Goal: Communication & Community: Answer question/provide support

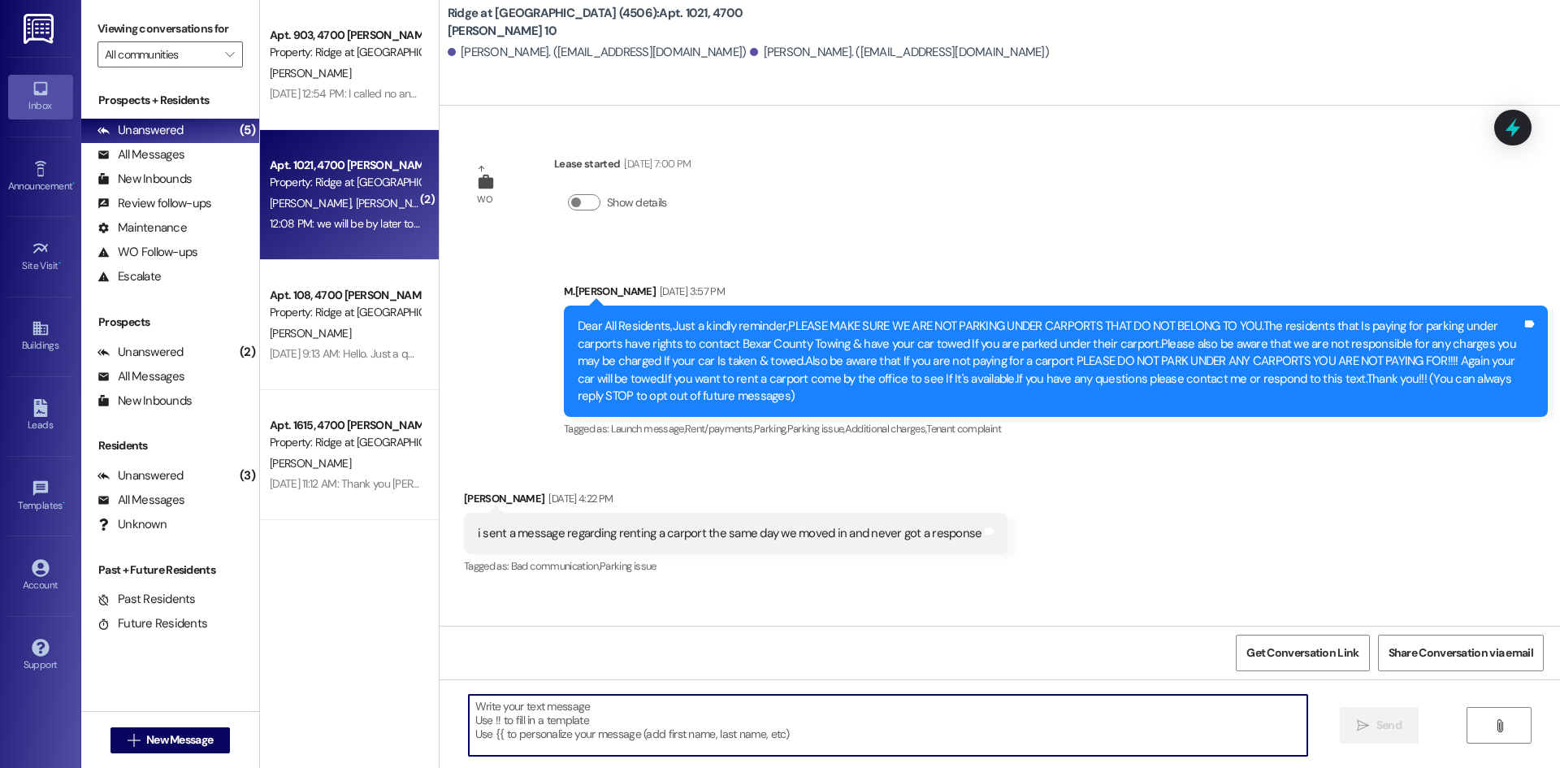
scroll to position [17968, 0]
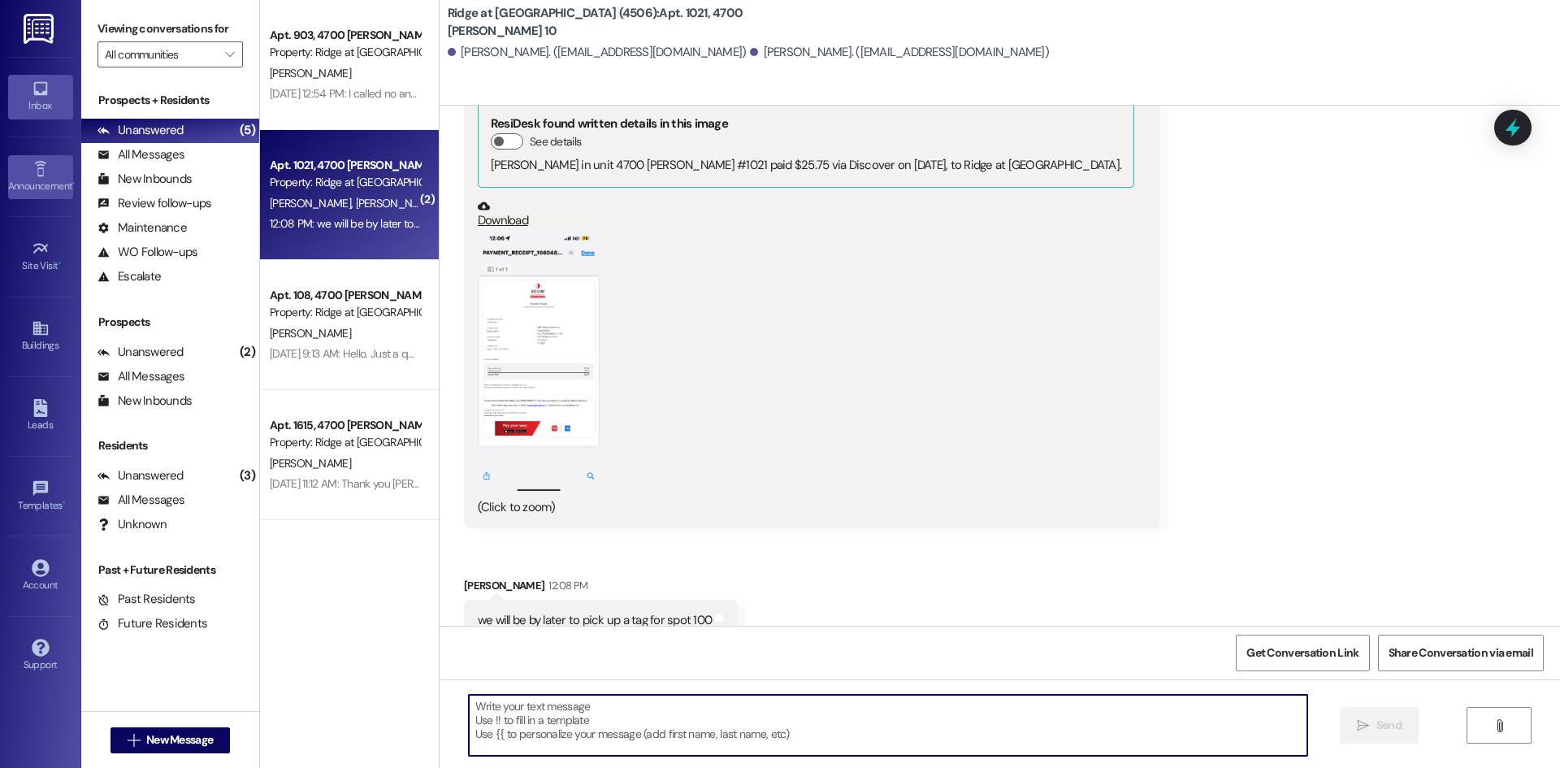
click at [49, 188] on div "Announcement •" at bounding box center [40, 186] width 81 height 16
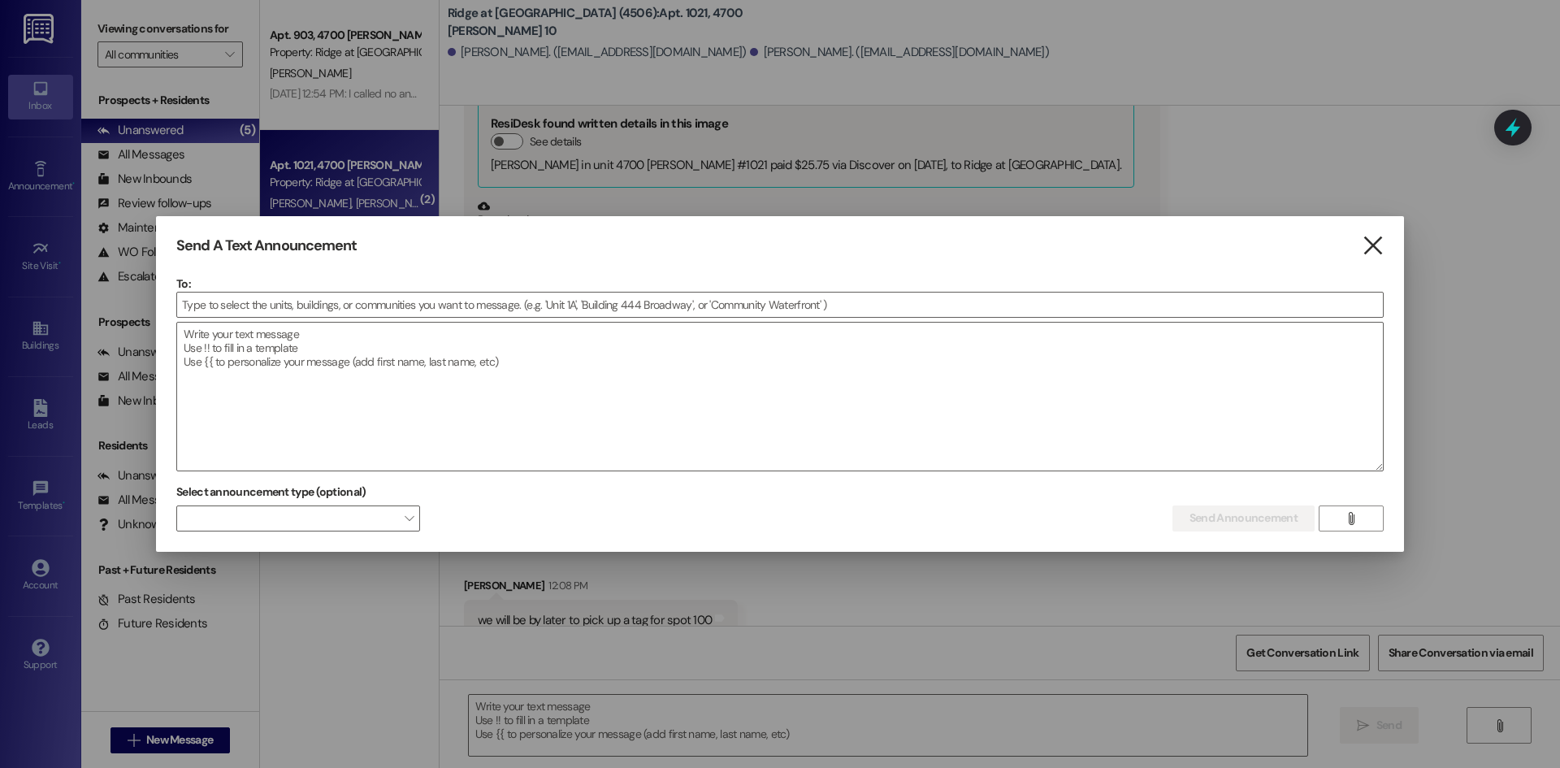
click at [1383, 243] on icon "" at bounding box center [1373, 245] width 22 height 17
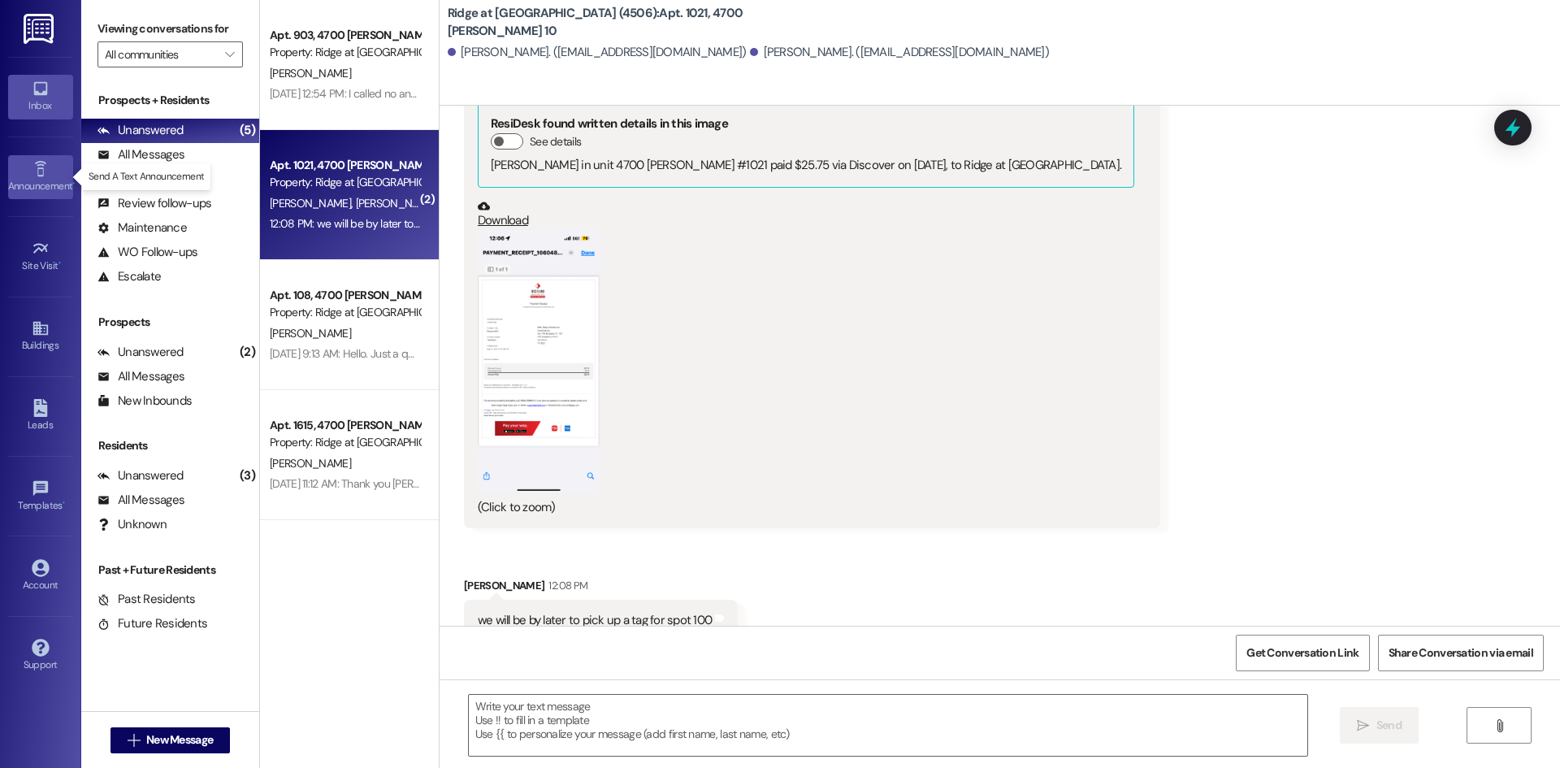
click at [44, 187] on div "Announcement •" at bounding box center [40, 186] width 81 height 16
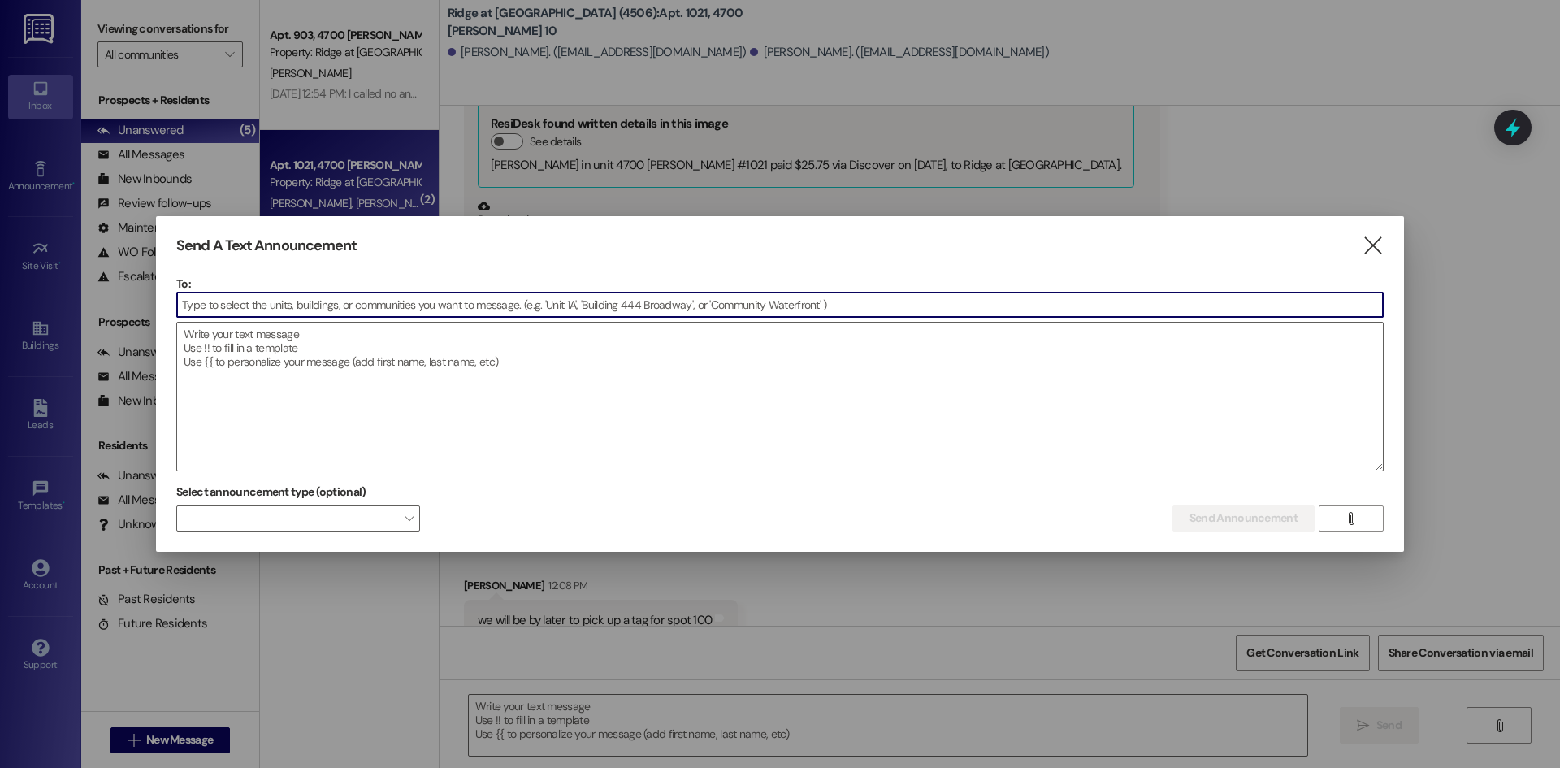
click at [251, 311] on input at bounding box center [780, 304] width 1206 height 24
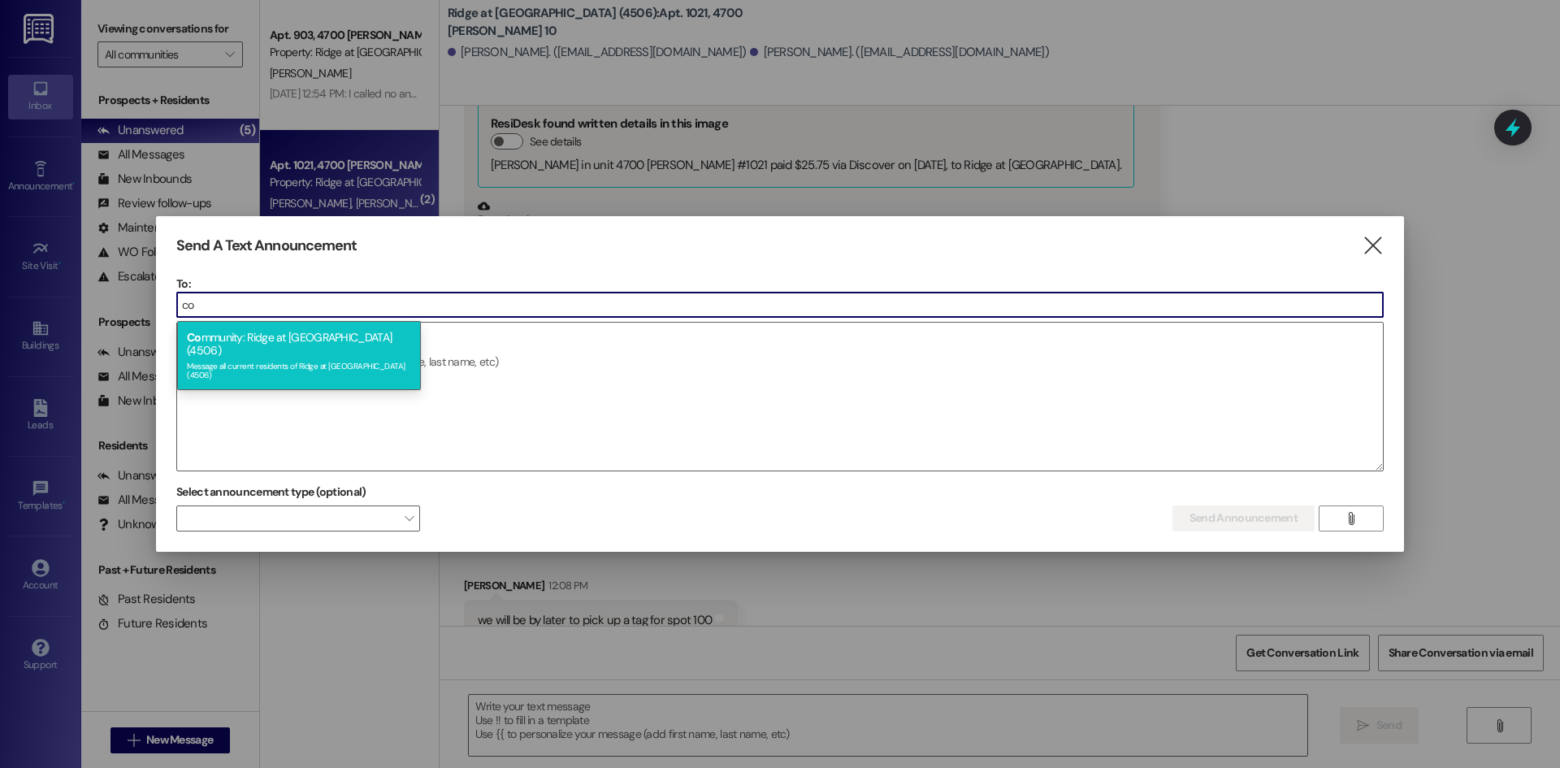
type input "co"
click at [263, 341] on div "Co mmunity: Ridge at [GEOGRAPHIC_DATA] (4506) Message all current residents of …" at bounding box center [299, 355] width 244 height 68
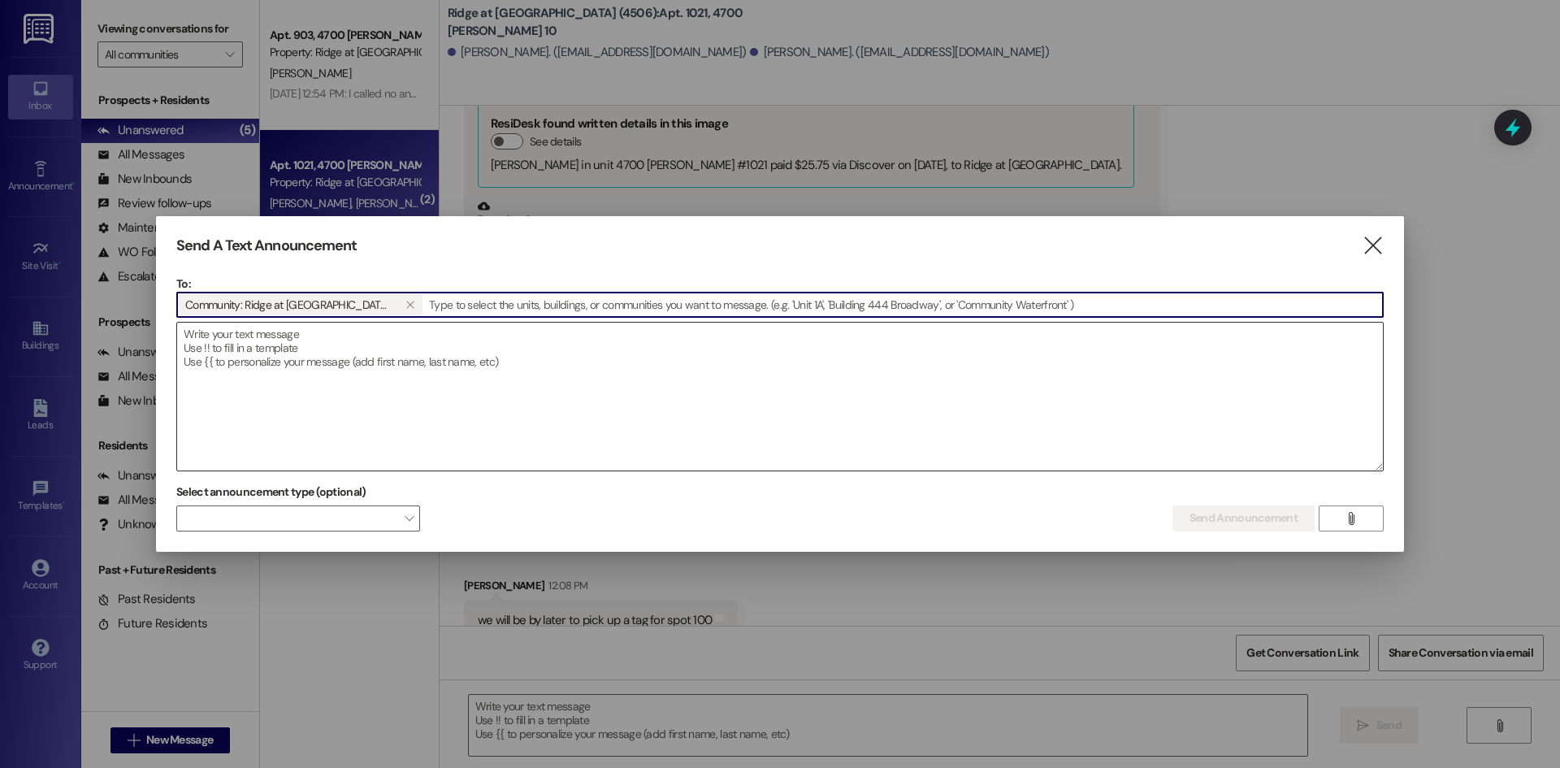
click at [255, 343] on textarea at bounding box center [780, 397] width 1206 height 148
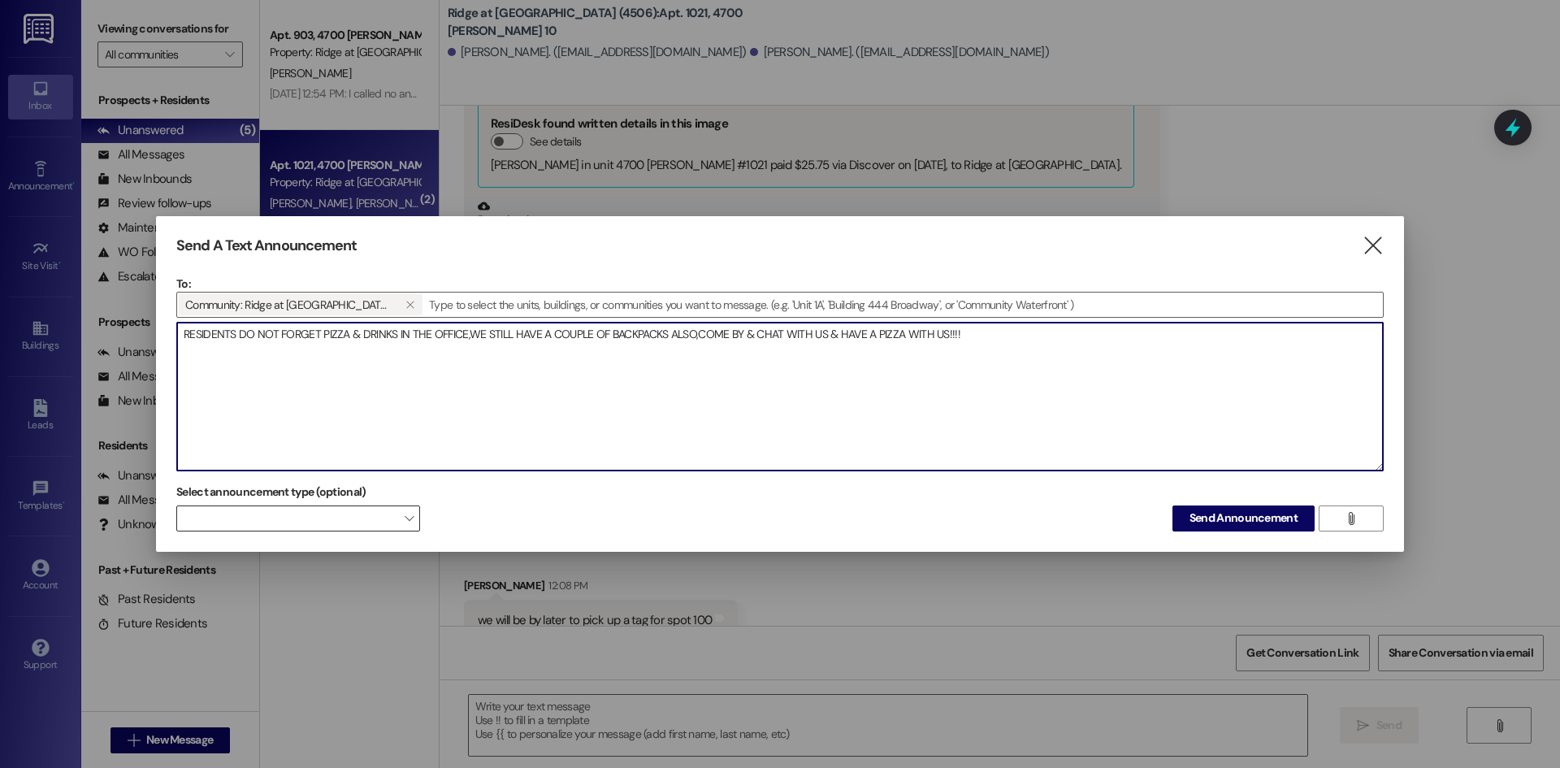
type textarea "RESIDENTS DO NOT FORGET PIZZA & DRINKS IN THE OFFICE,WE STILL HAVE A COUPLE OF …"
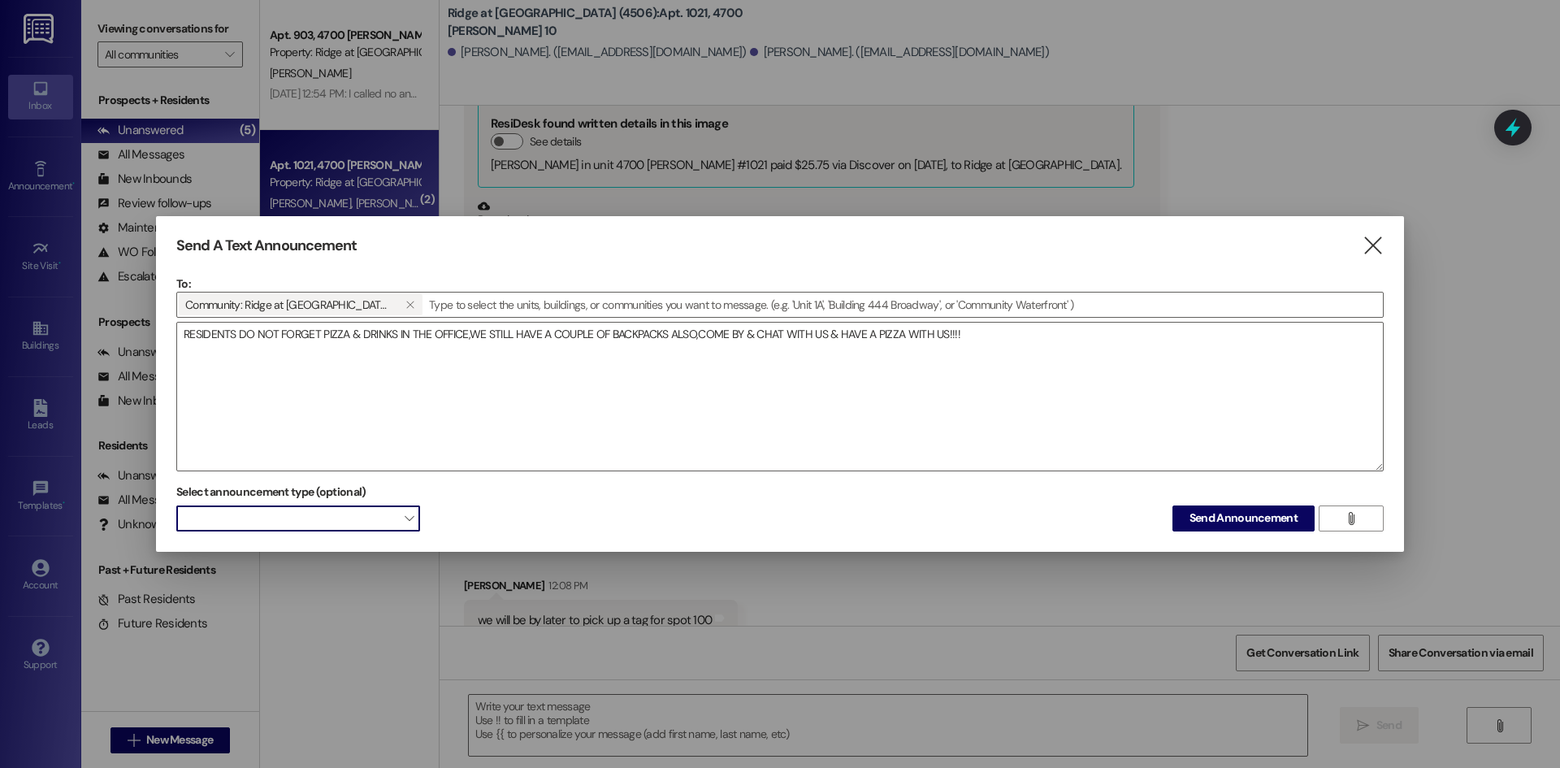
click at [406, 528] on span "" at bounding box center [409, 518] width 9 height 26
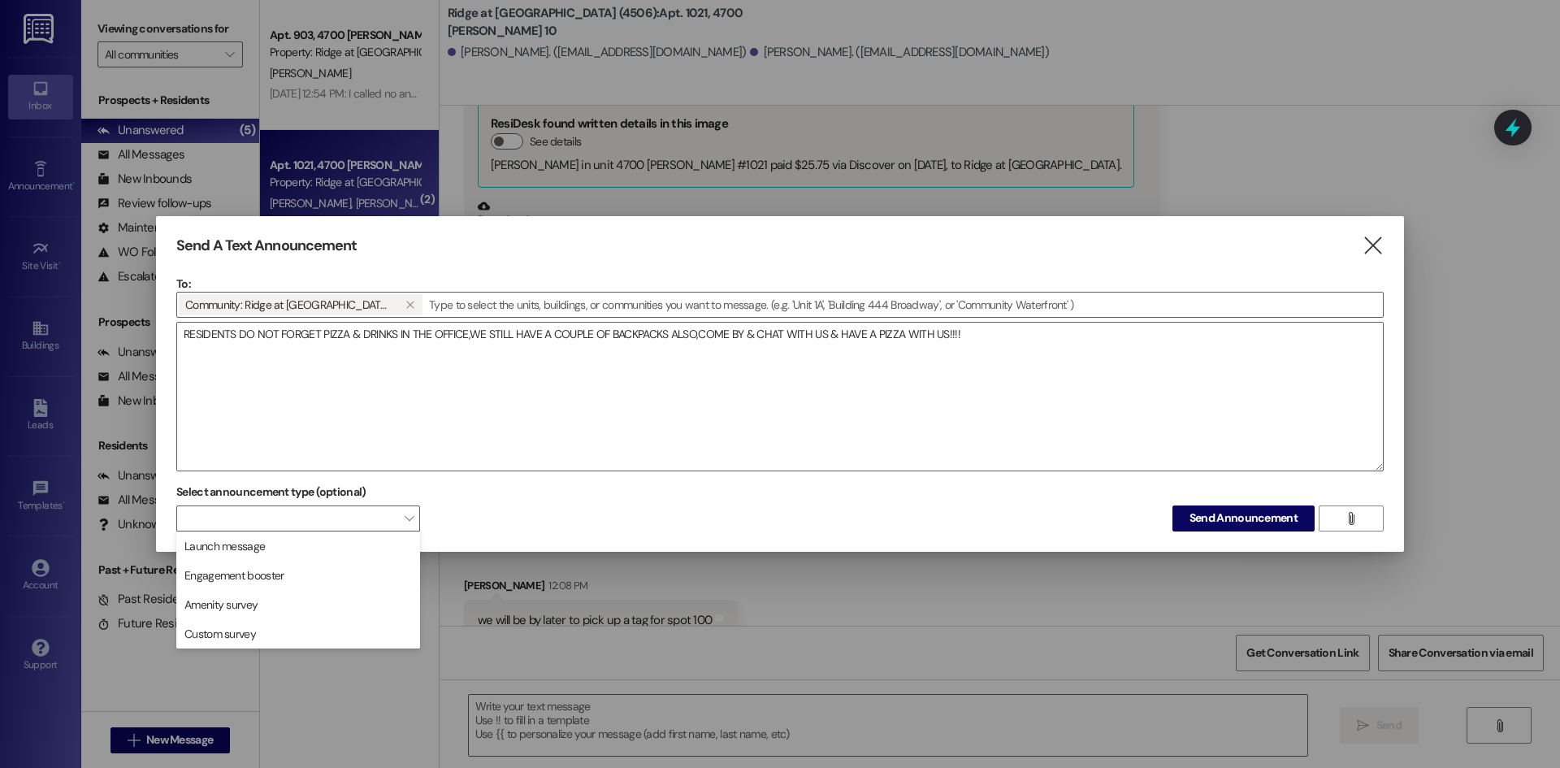
click at [357, 547] on span "Launch message" at bounding box center [298, 546] width 229 height 18
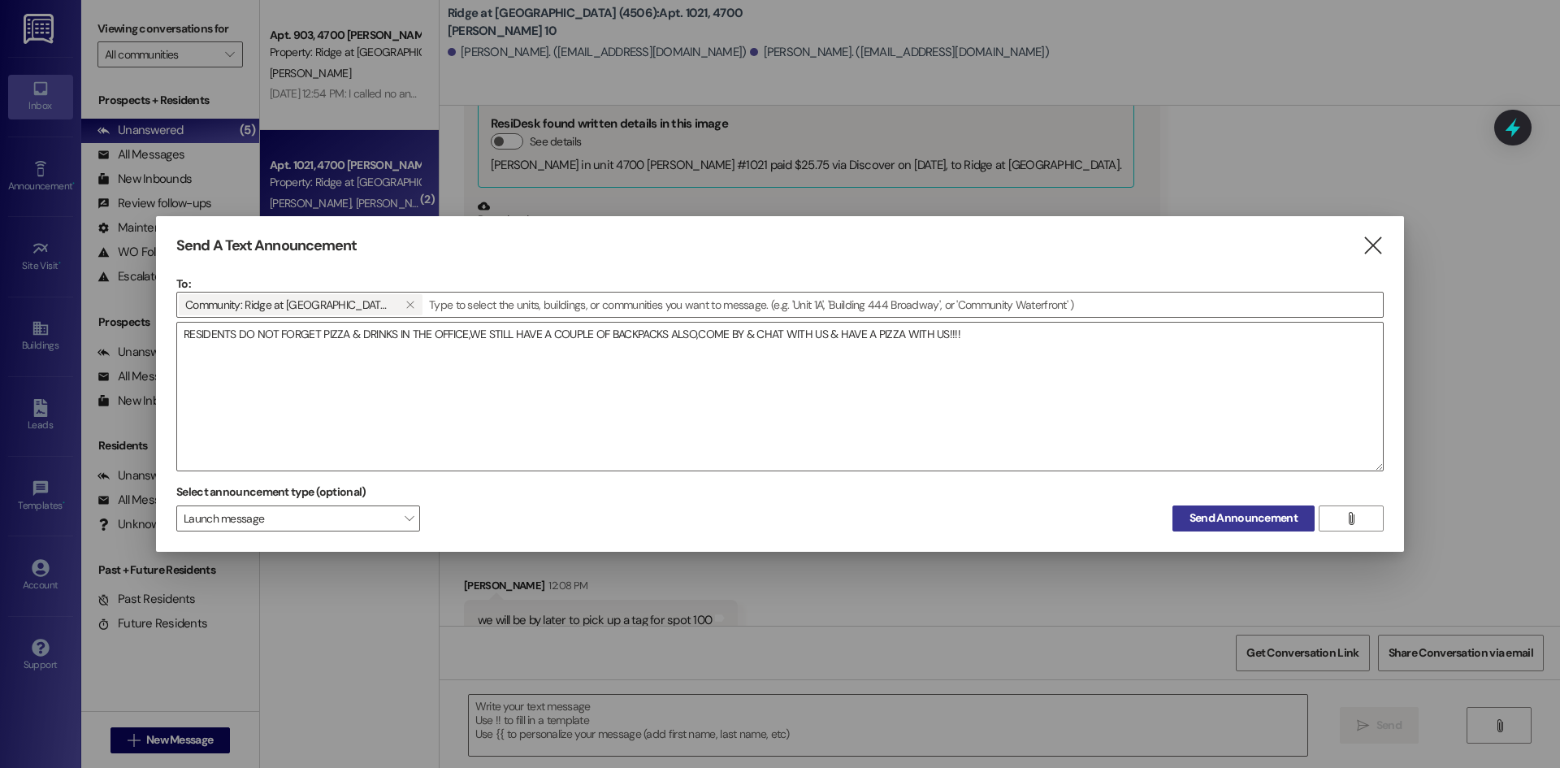
click at [1246, 526] on span "Send Announcement" at bounding box center [1243, 517] width 108 height 17
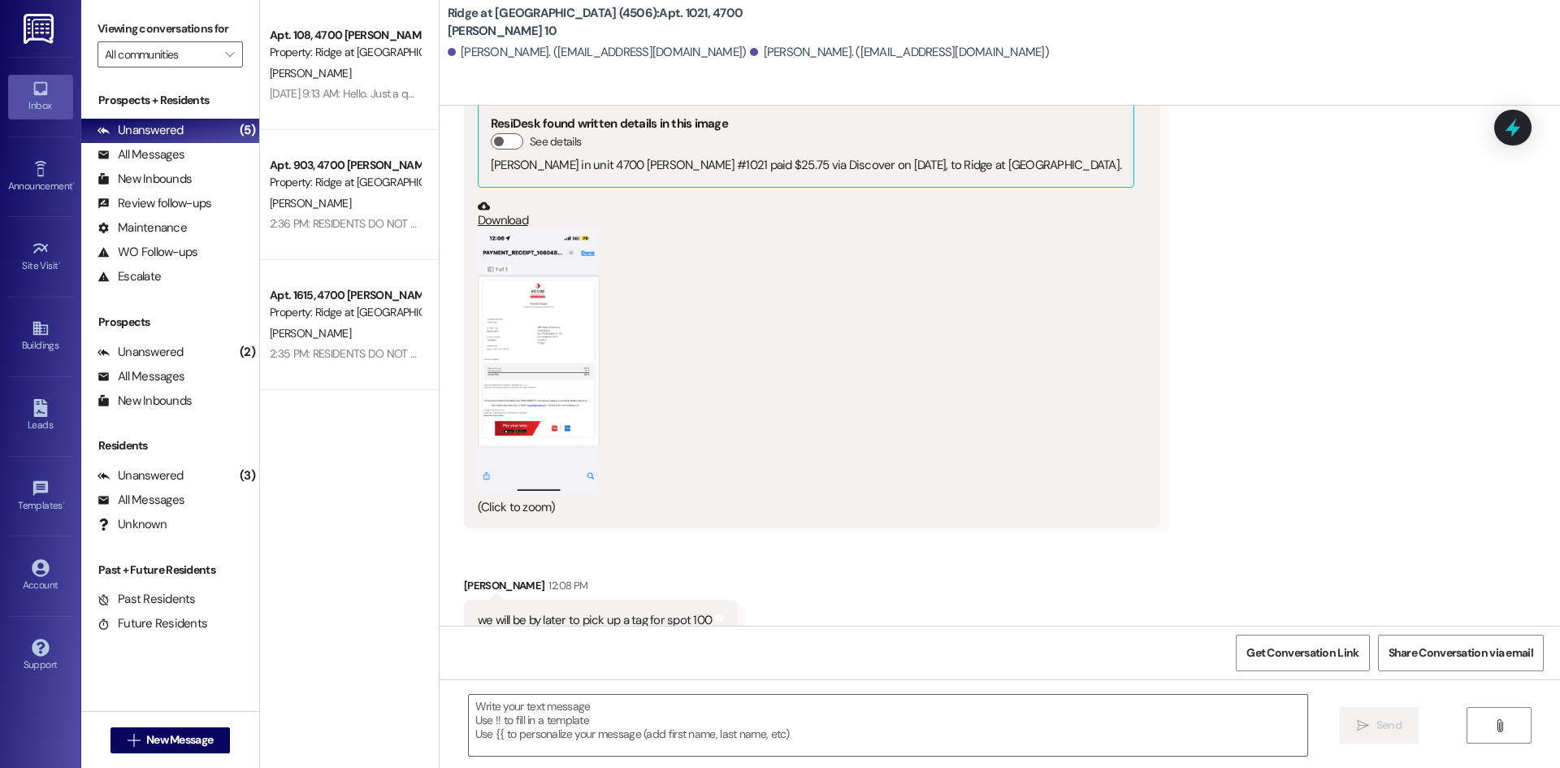
click at [326, 58] on div "Property: Ridge at [GEOGRAPHIC_DATA] (4506)" at bounding box center [345, 52] width 150 height 17
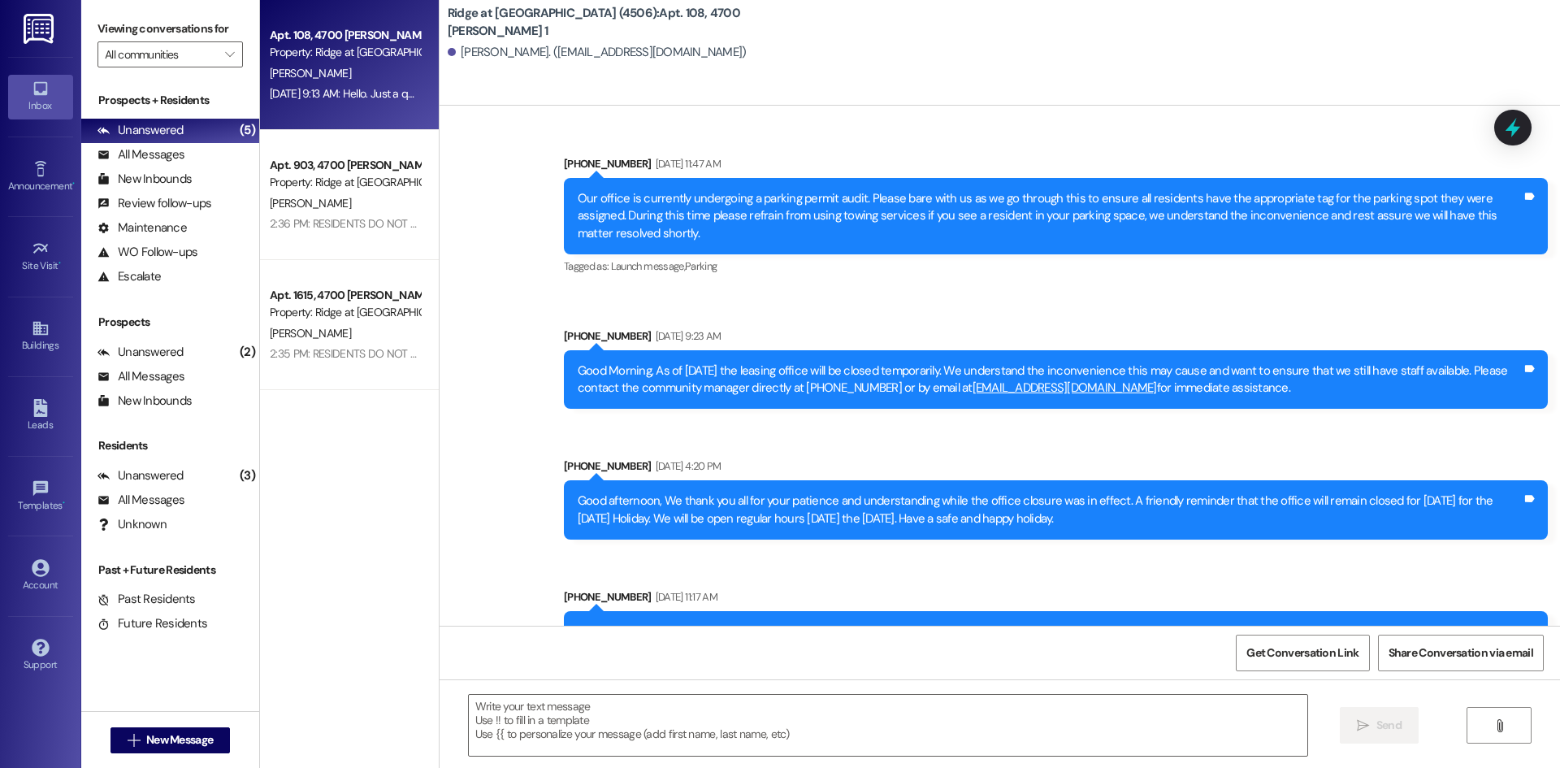
scroll to position [17237, 0]
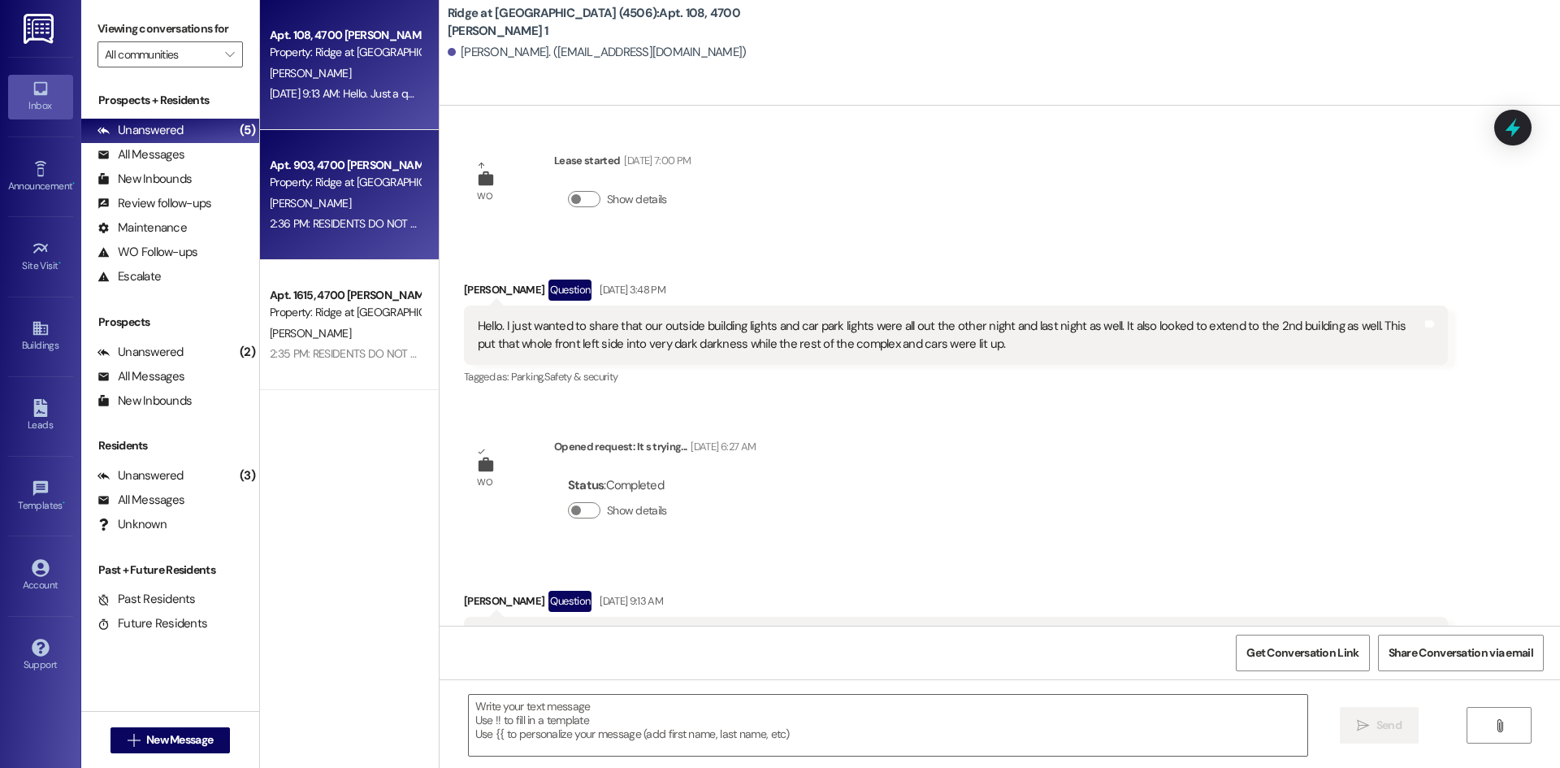
click at [326, 176] on div "Property: Ridge at [GEOGRAPHIC_DATA] (4506)" at bounding box center [345, 182] width 150 height 17
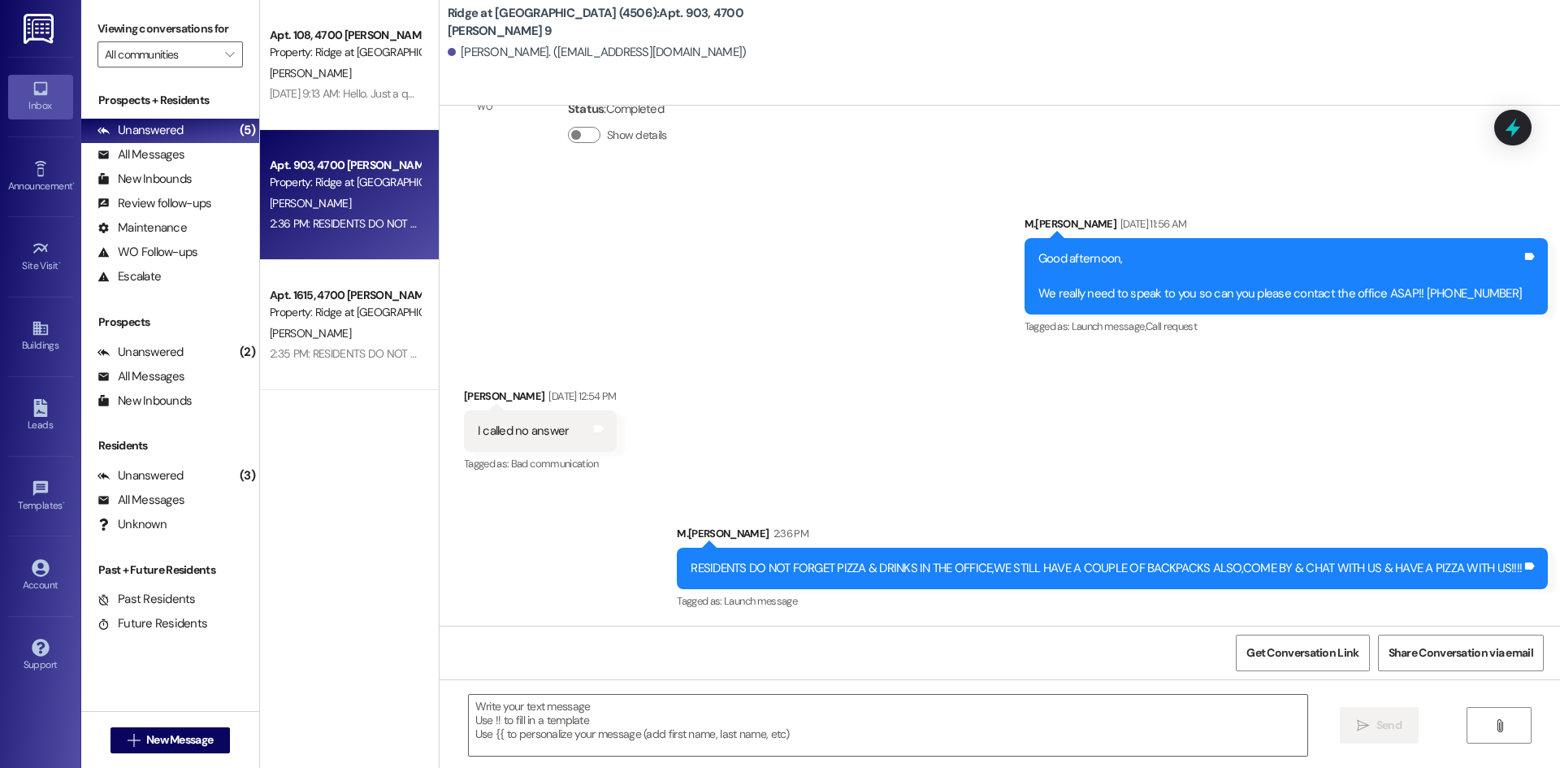
scroll to position [375, 0]
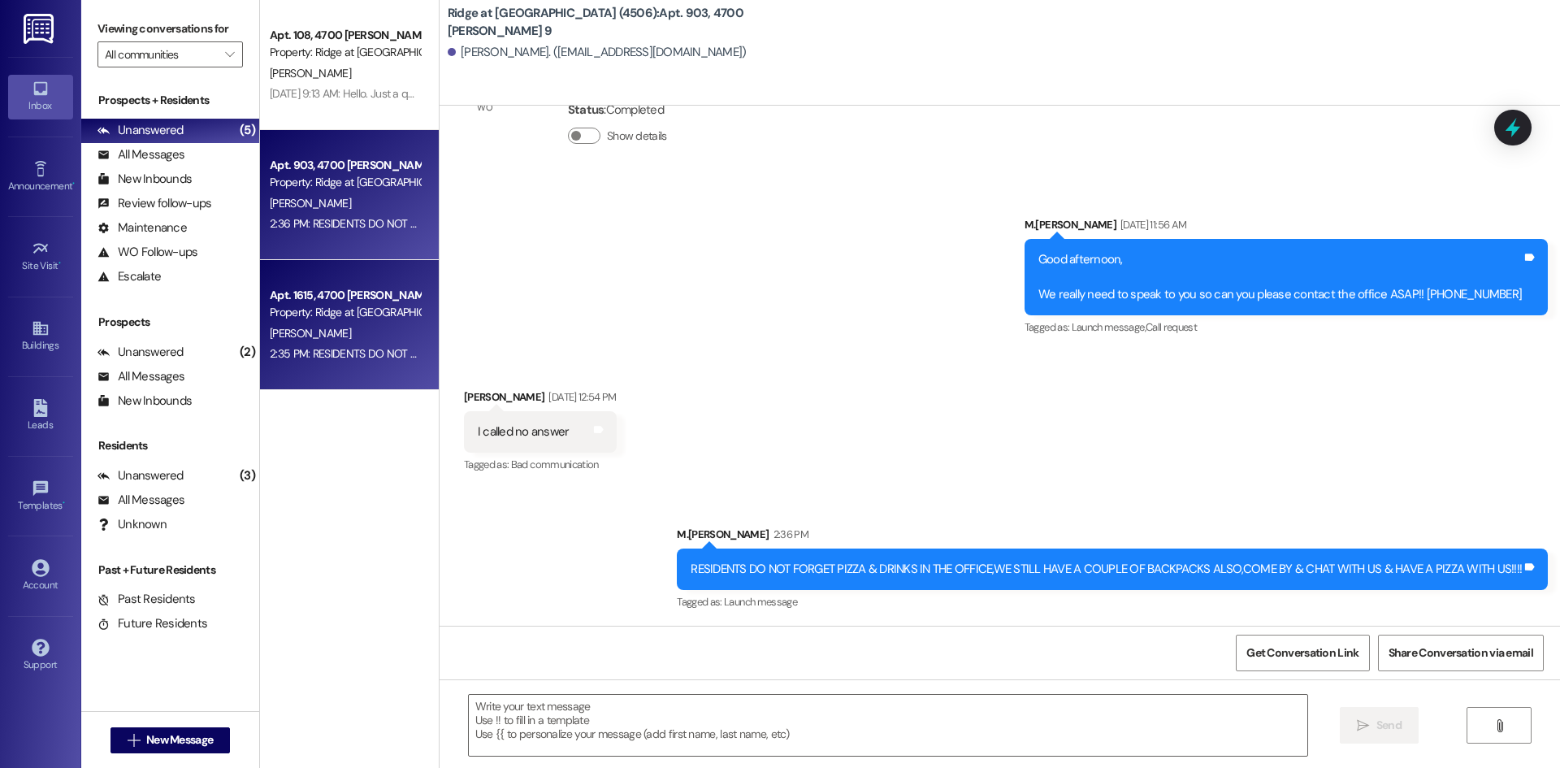
click at [319, 308] on div "Property: Ridge at [GEOGRAPHIC_DATA] (4506)" at bounding box center [345, 312] width 150 height 17
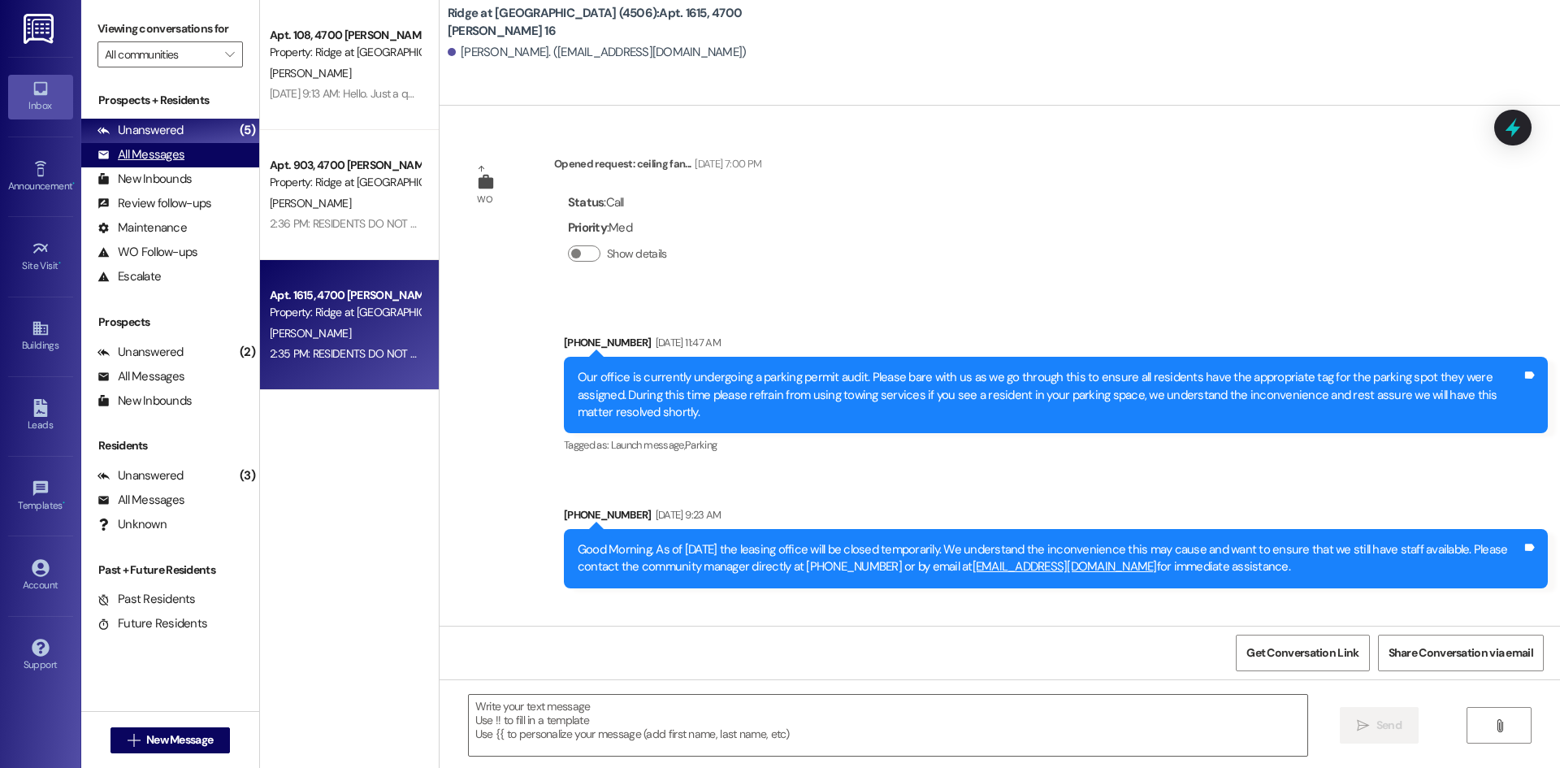
scroll to position [54866, 0]
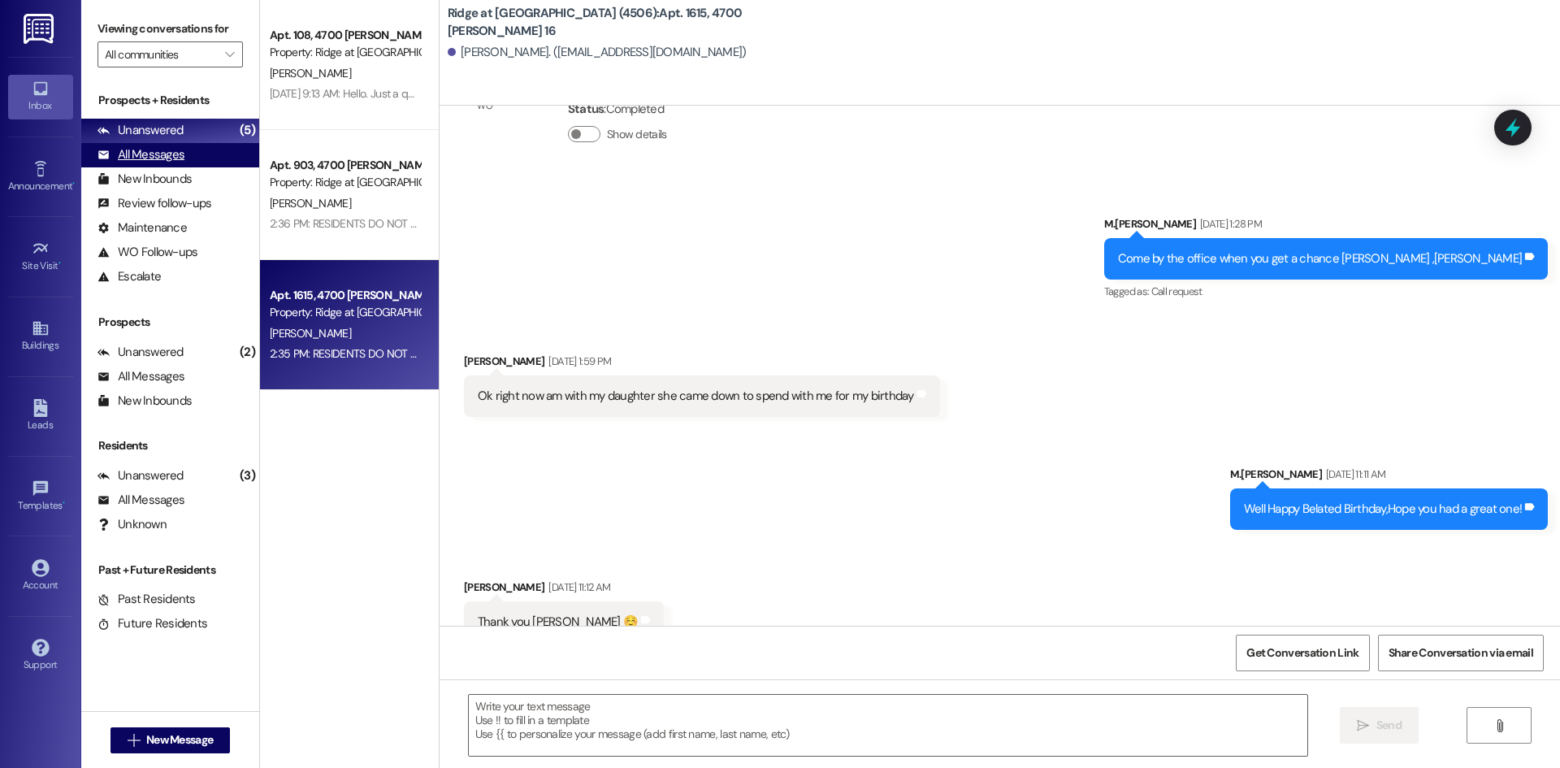
click at [132, 155] on div "All Messages" at bounding box center [140, 154] width 87 height 17
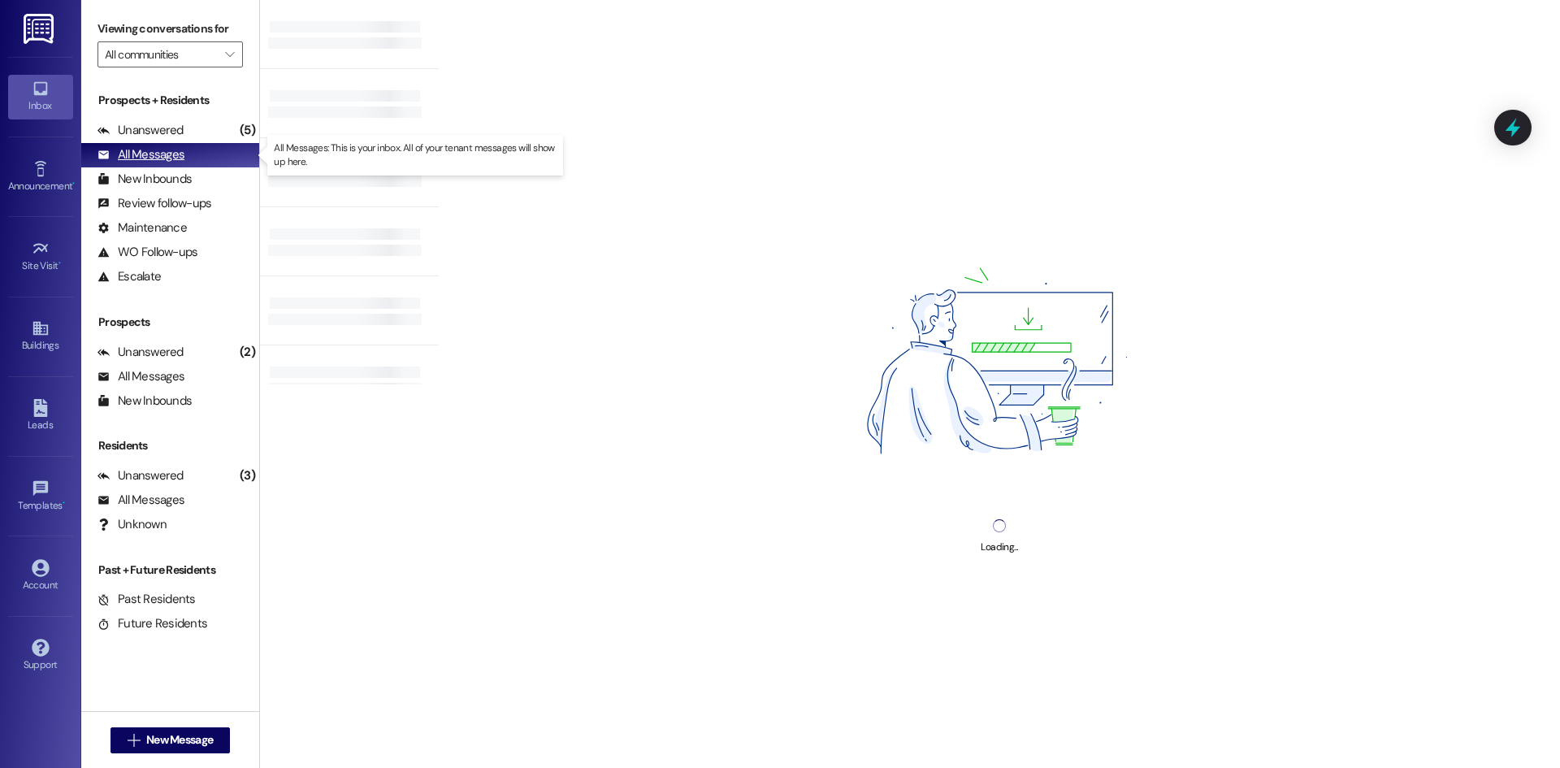
click at [132, 155] on div "All Messages" at bounding box center [140, 154] width 87 height 17
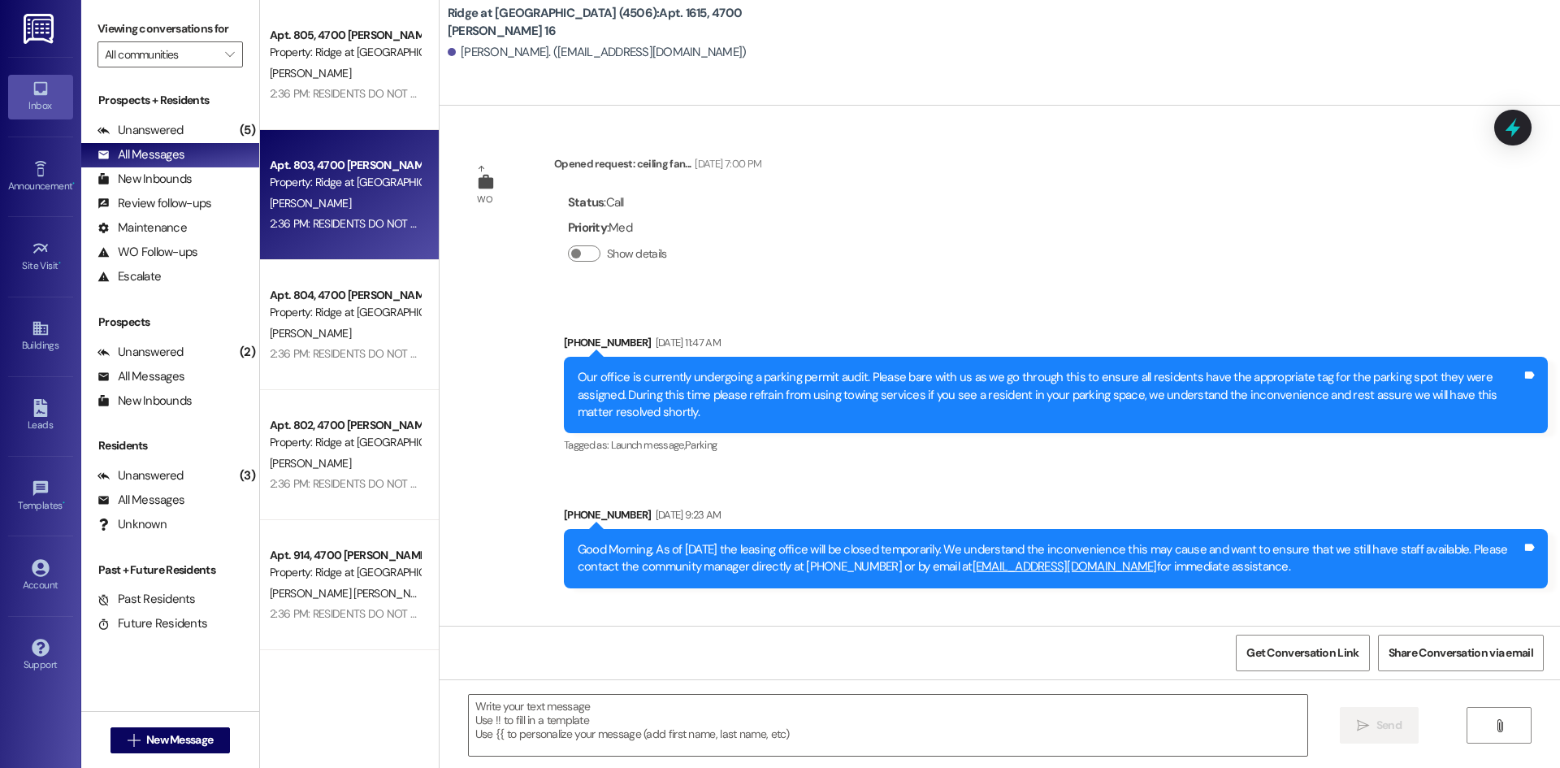
scroll to position [54728, 0]
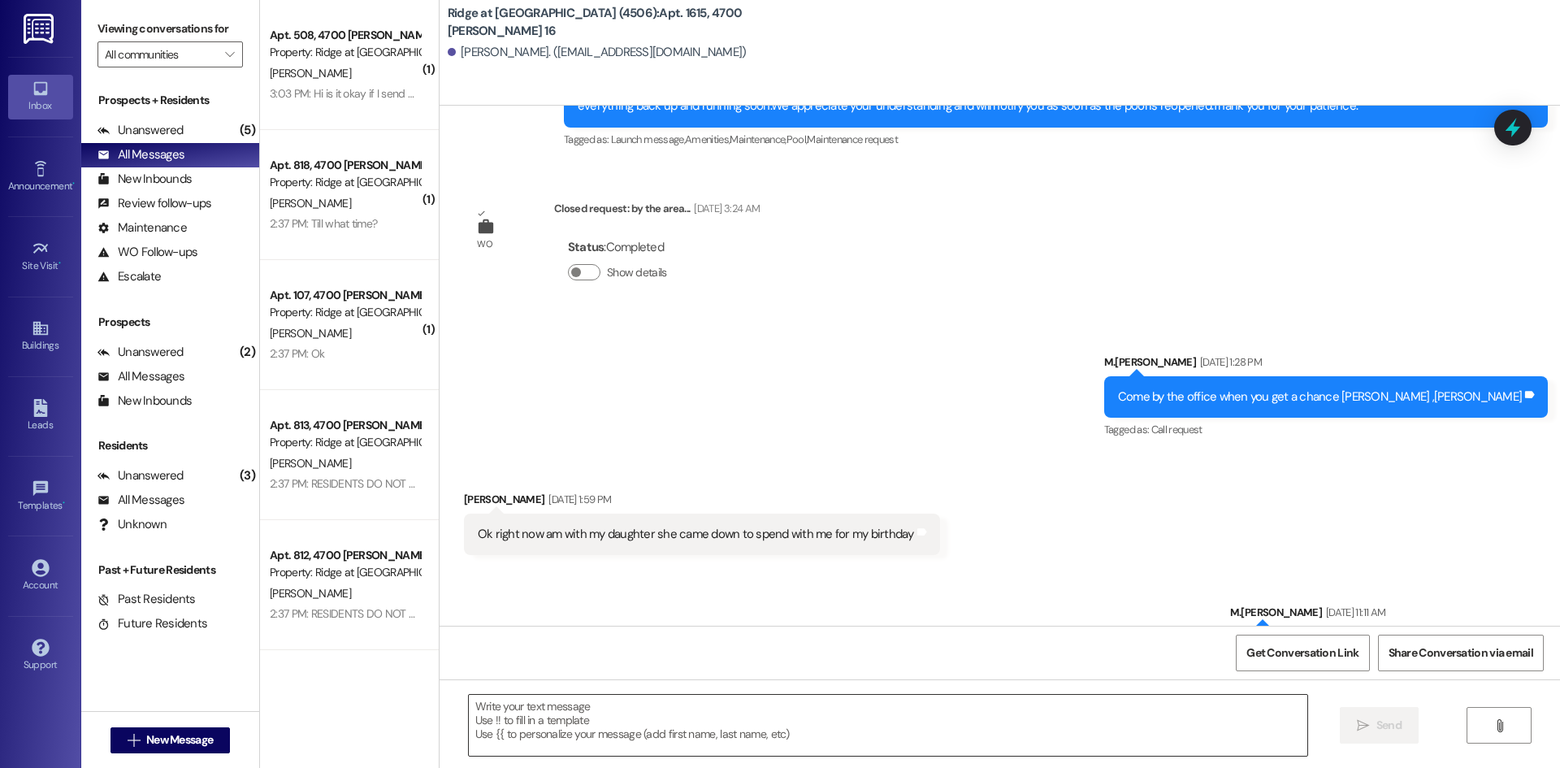
click at [509, 711] on textarea at bounding box center [888, 725] width 838 height 61
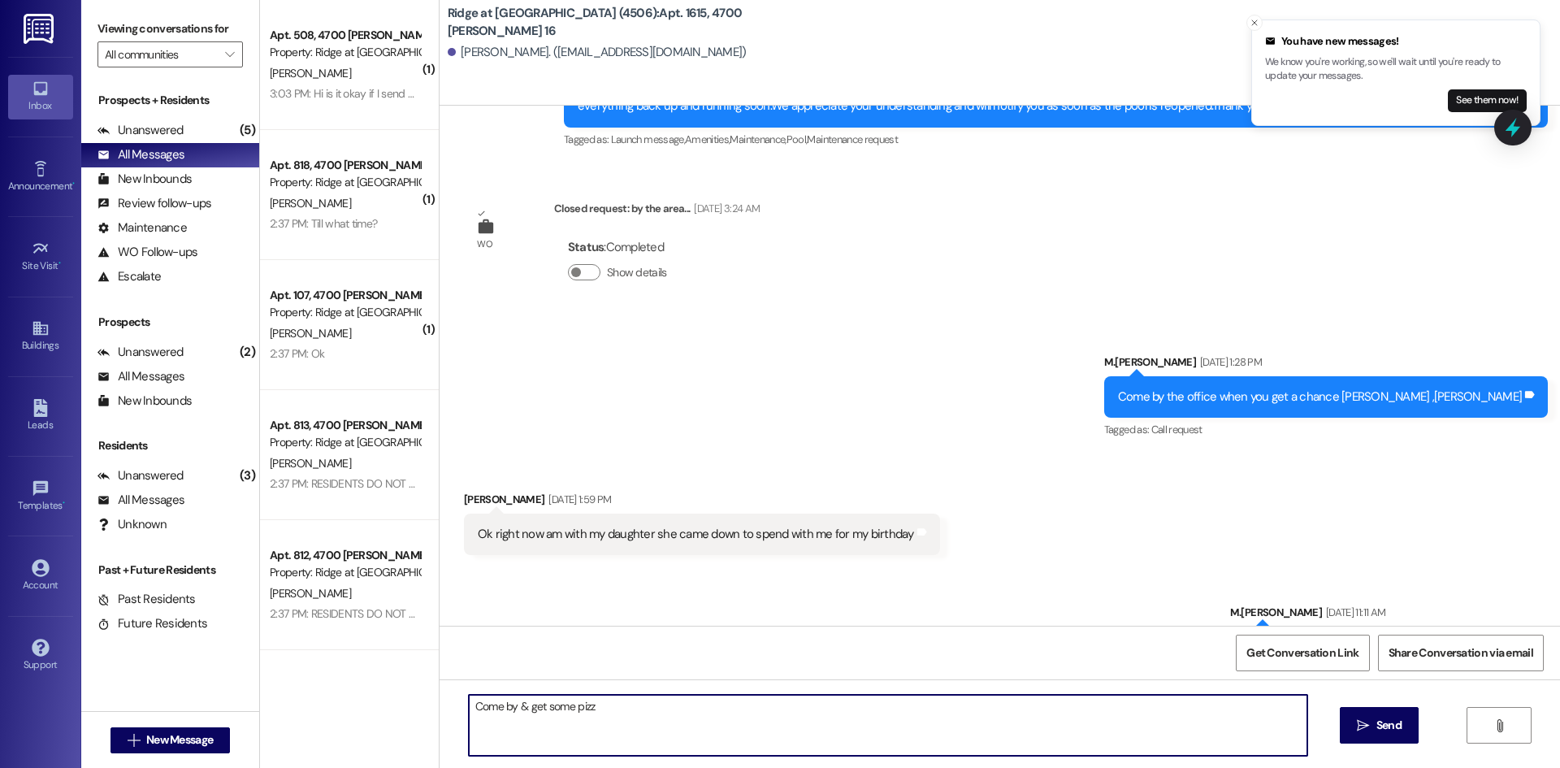
type textarea "Come by & get some pizza"
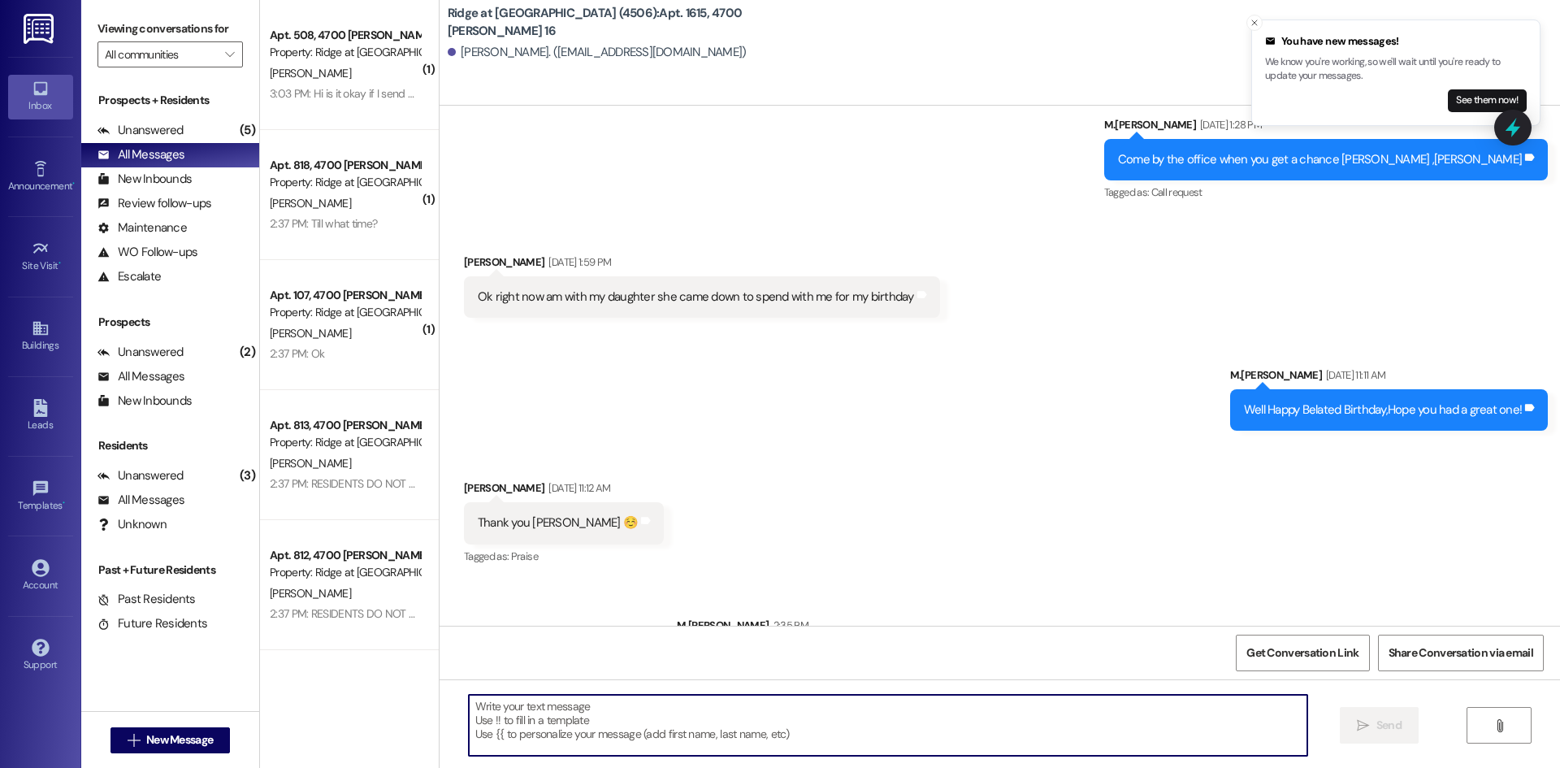
scroll to position [54979, 0]
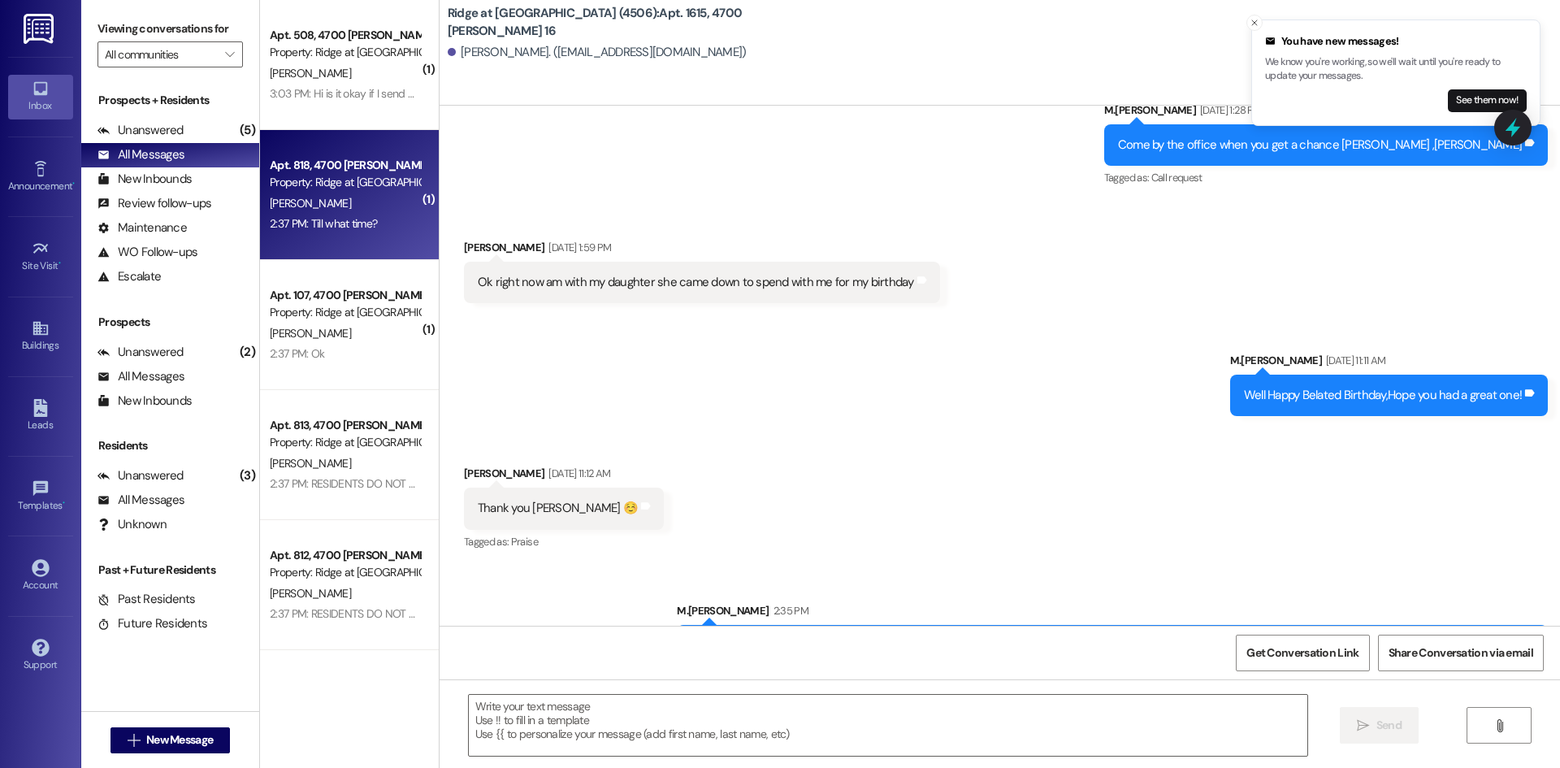
click at [364, 198] on div "[PERSON_NAME]" at bounding box center [345, 203] width 154 height 20
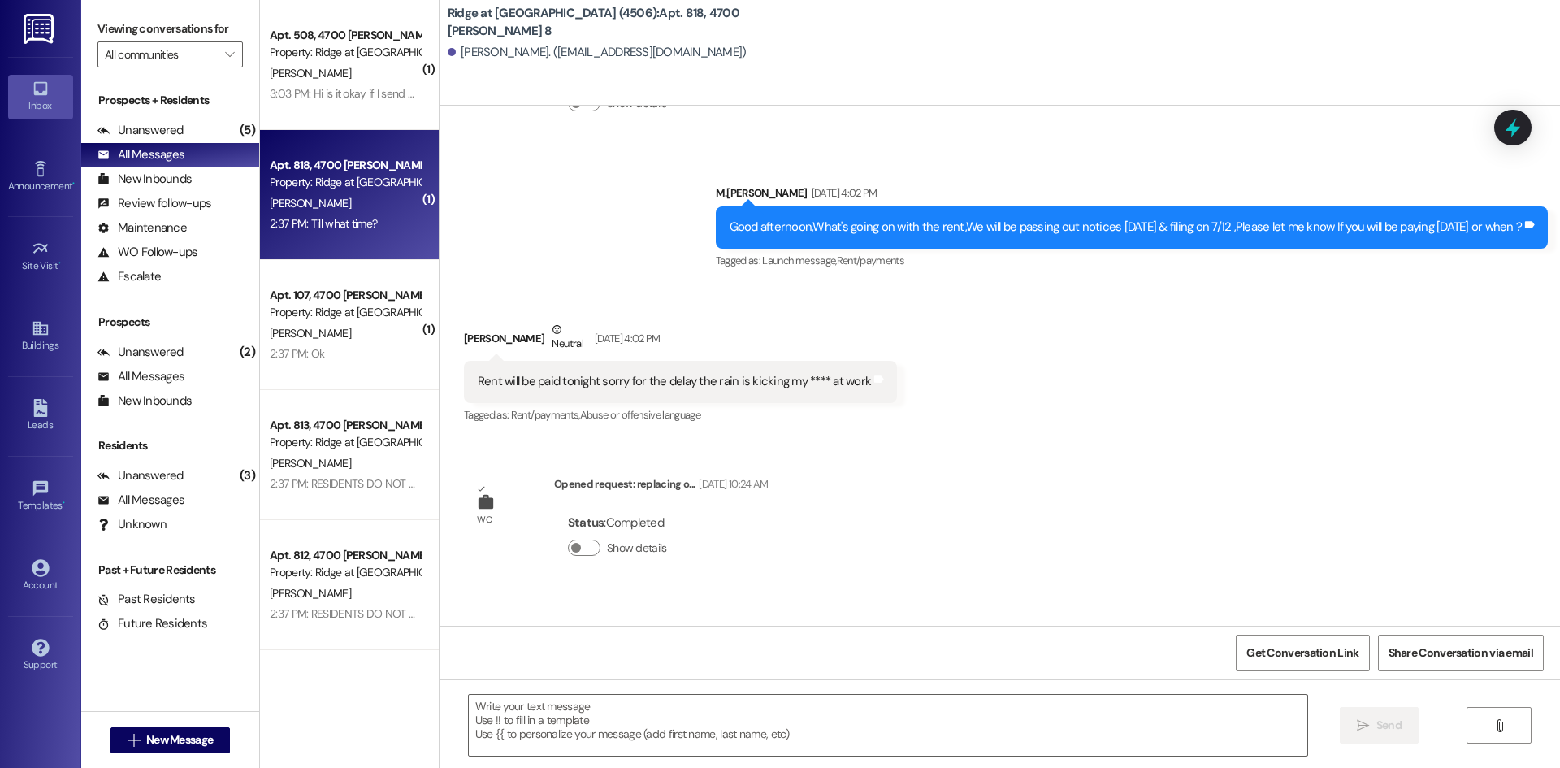
scroll to position [60673, 0]
click at [505, 719] on textarea at bounding box center [888, 725] width 838 height 61
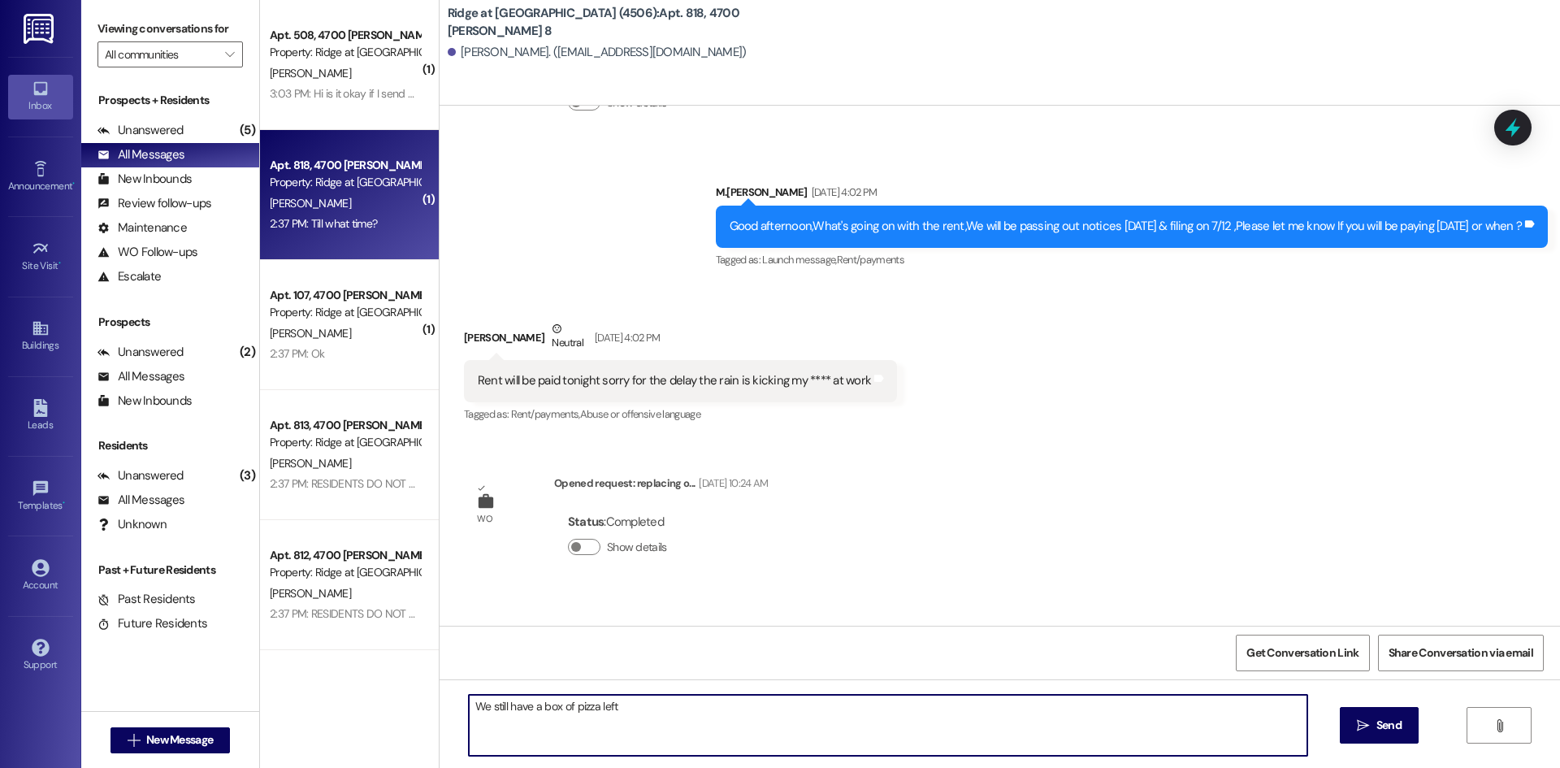
type textarea "We still have a box of pizza left"
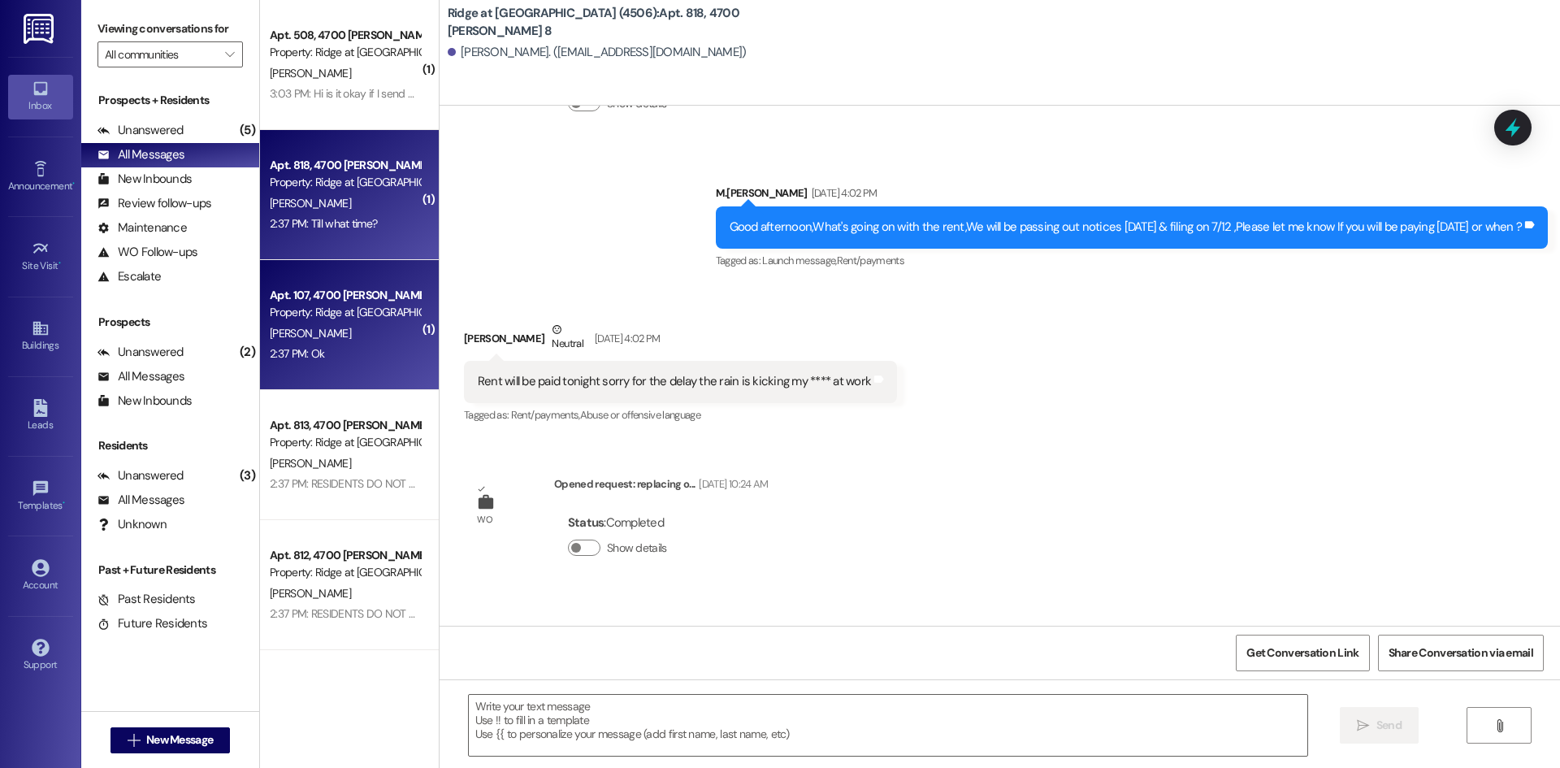
click at [379, 332] on div "[PERSON_NAME]" at bounding box center [345, 333] width 154 height 20
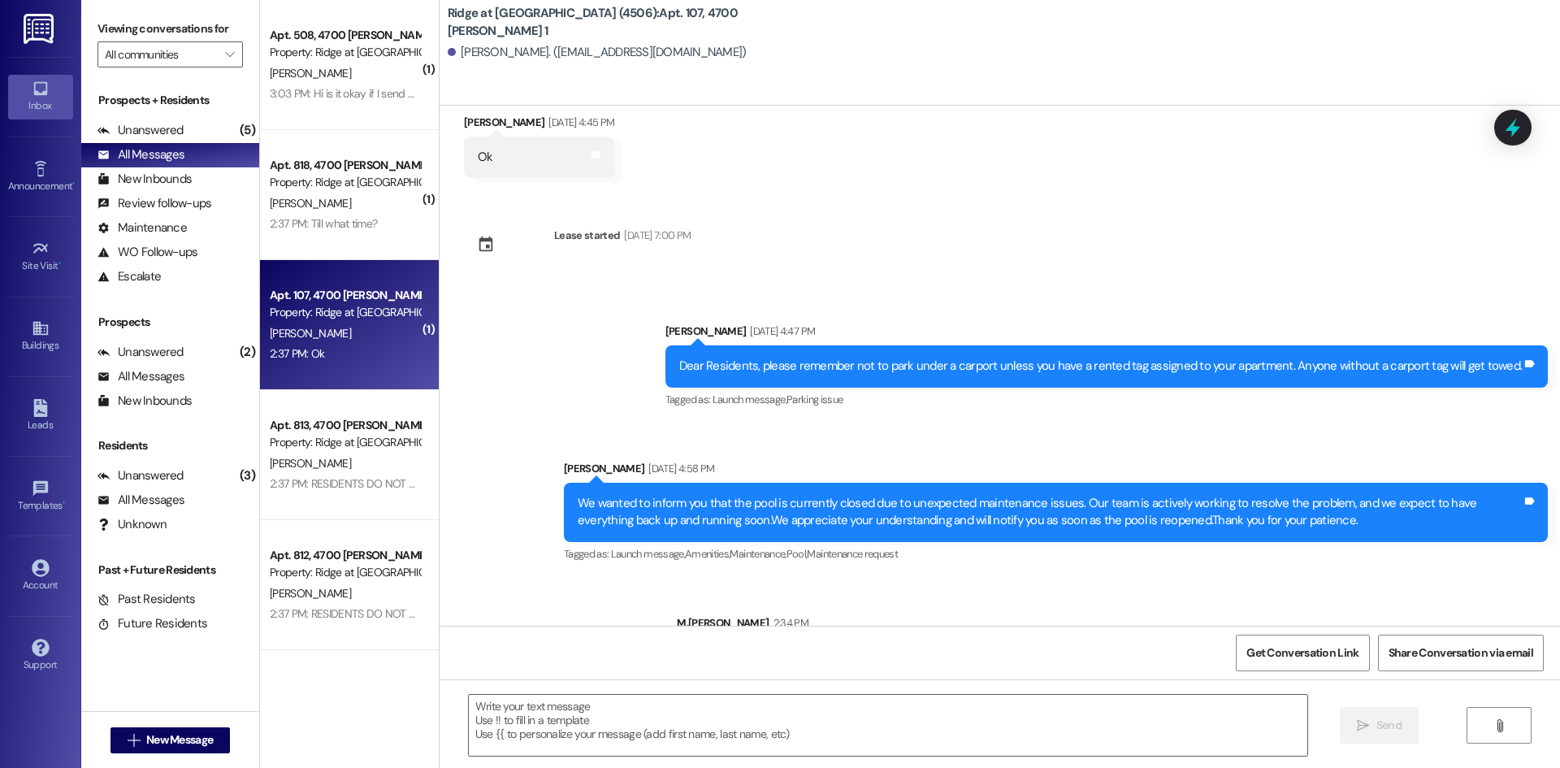
scroll to position [61427, 0]
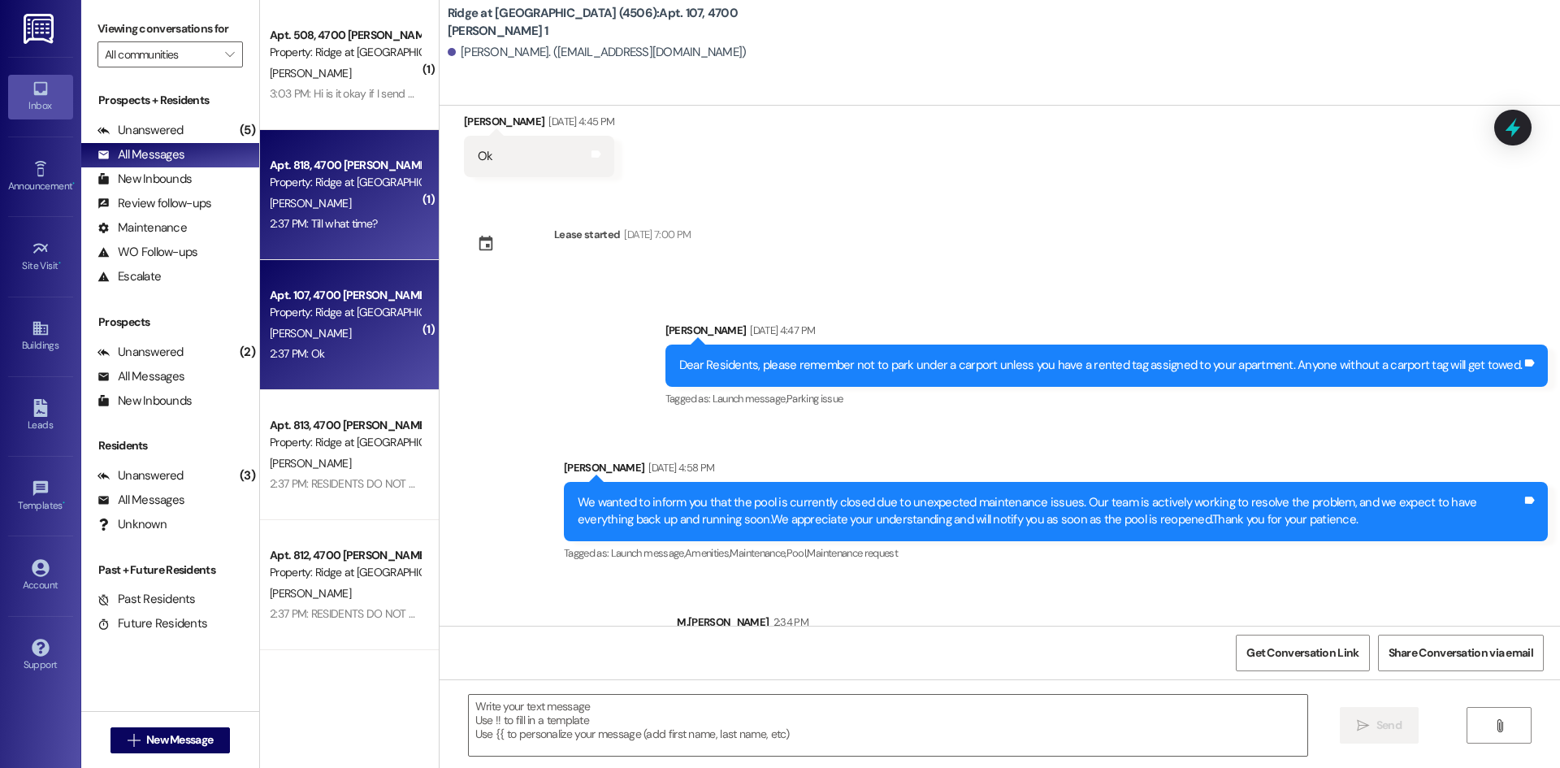
click at [385, 207] on div "[PERSON_NAME]" at bounding box center [345, 203] width 154 height 20
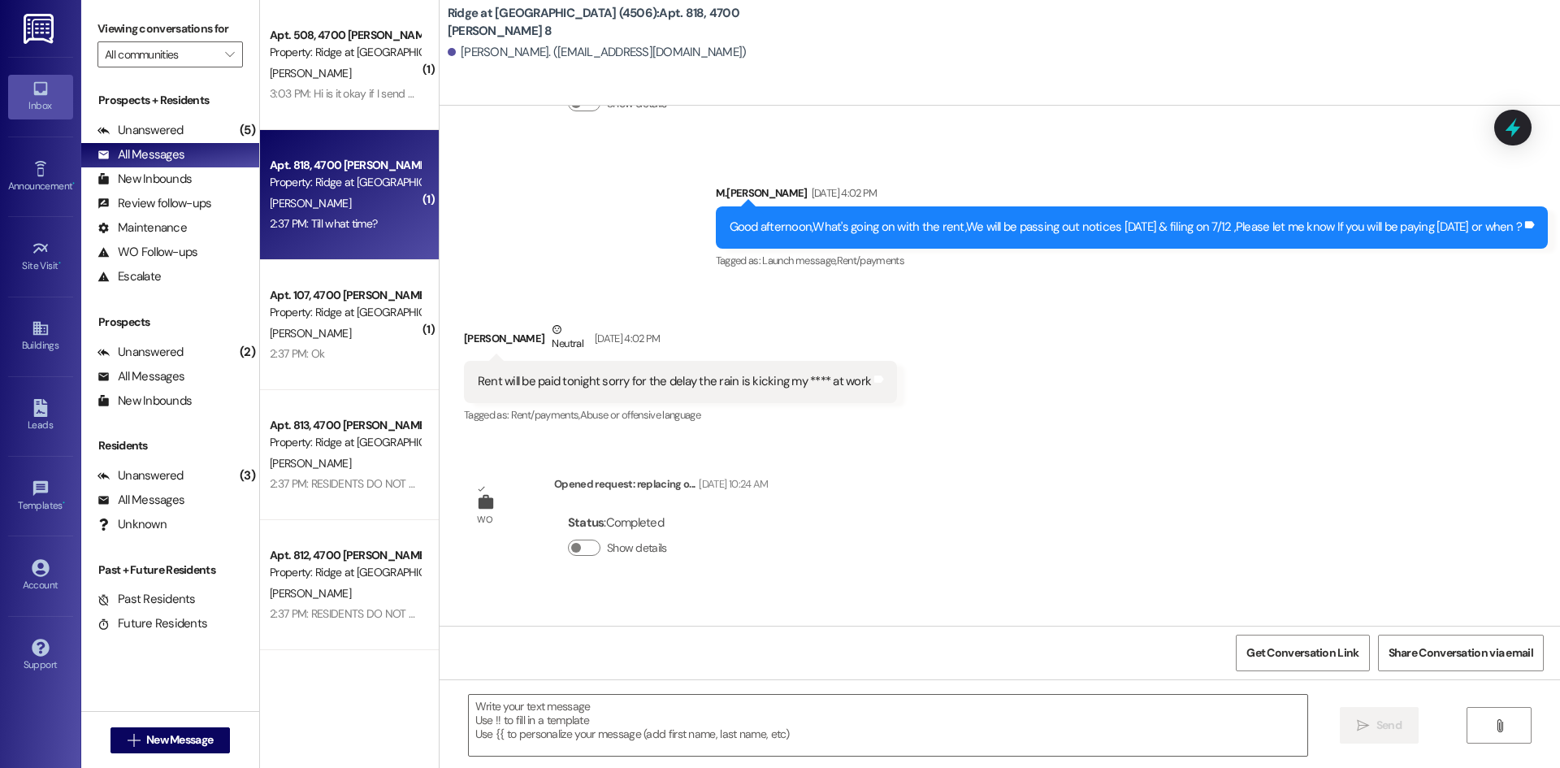
scroll to position [60787, 0]
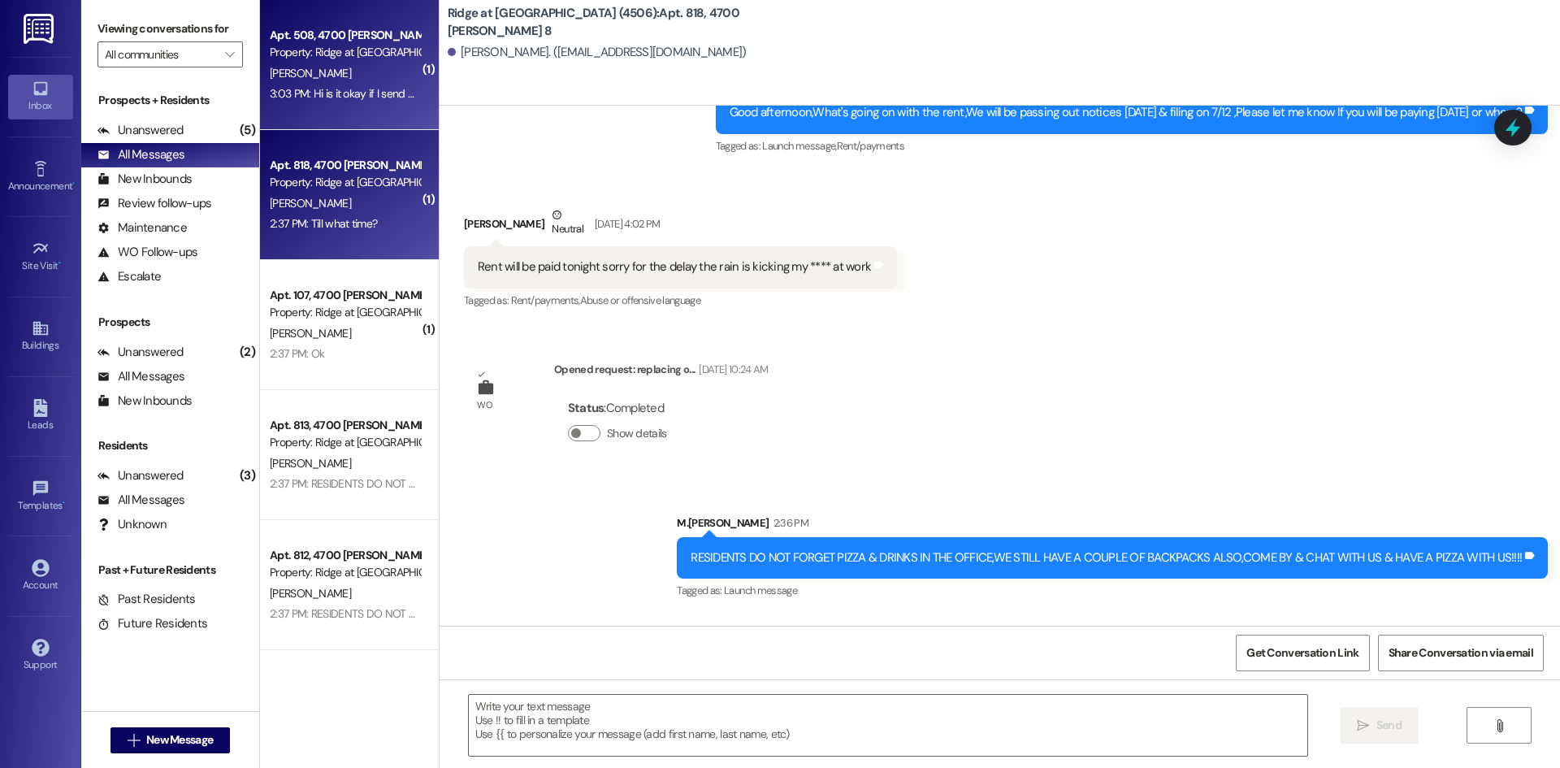
click at [333, 76] on div "[PERSON_NAME]" at bounding box center [345, 73] width 154 height 20
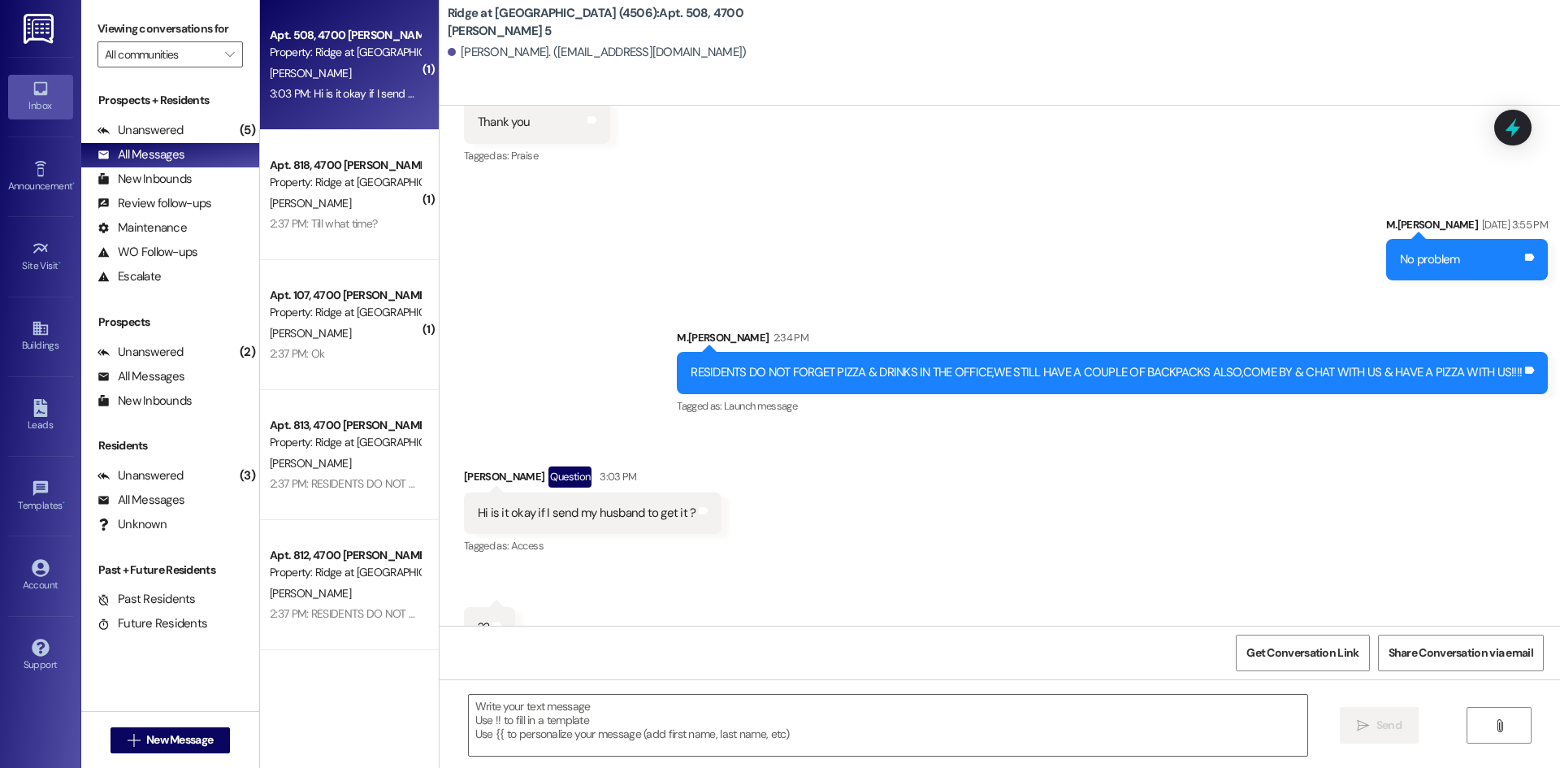
scroll to position [17265, 0]
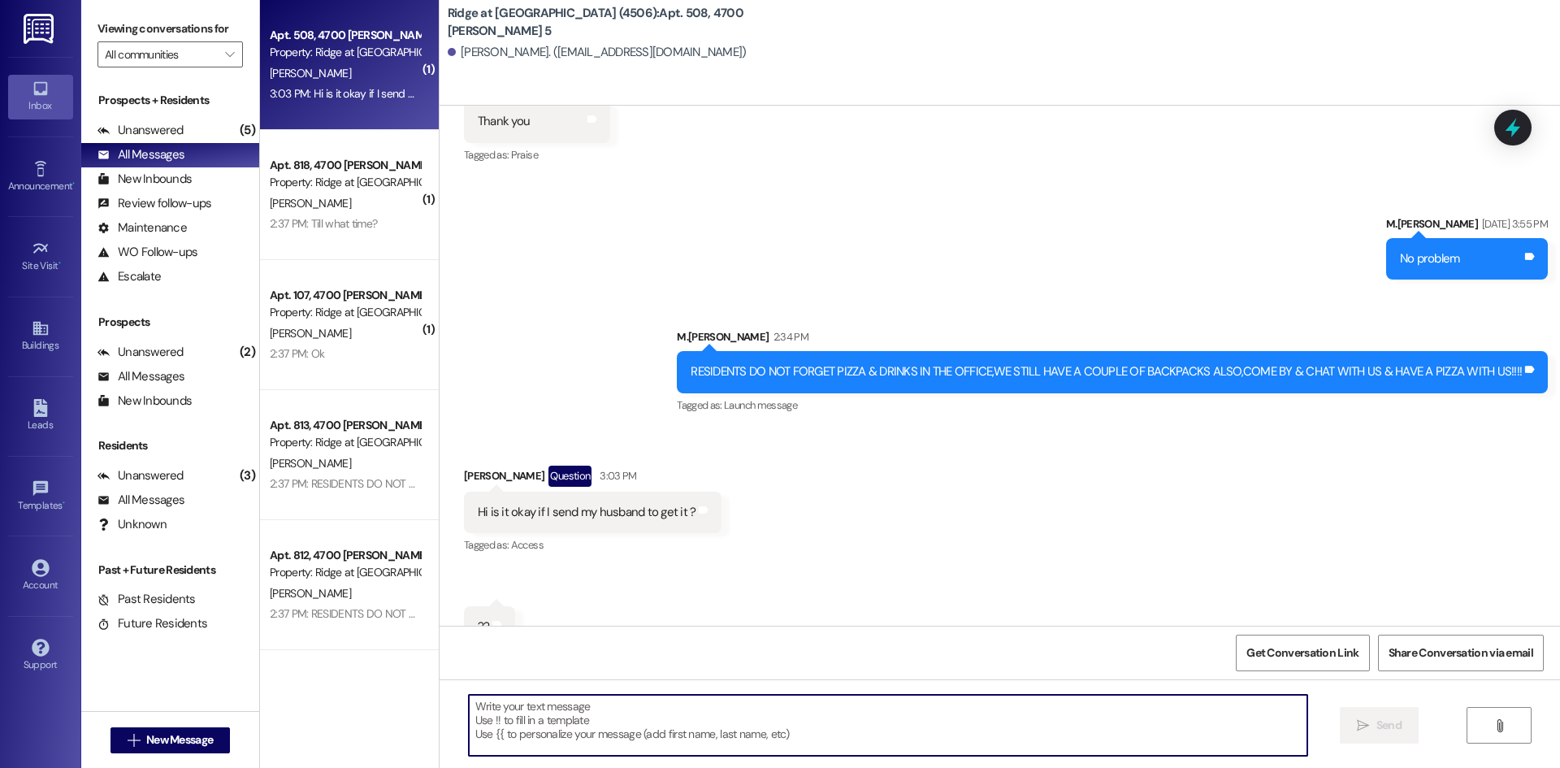
drag, startPoint x: 518, startPoint y: 722, endPoint x: 526, endPoint y: 715, distance: 10.3
click at [520, 721] on textarea at bounding box center [888, 725] width 838 height 61
type textarea "Yes!"
click at [149, 156] on div "All Messages" at bounding box center [140, 154] width 87 height 17
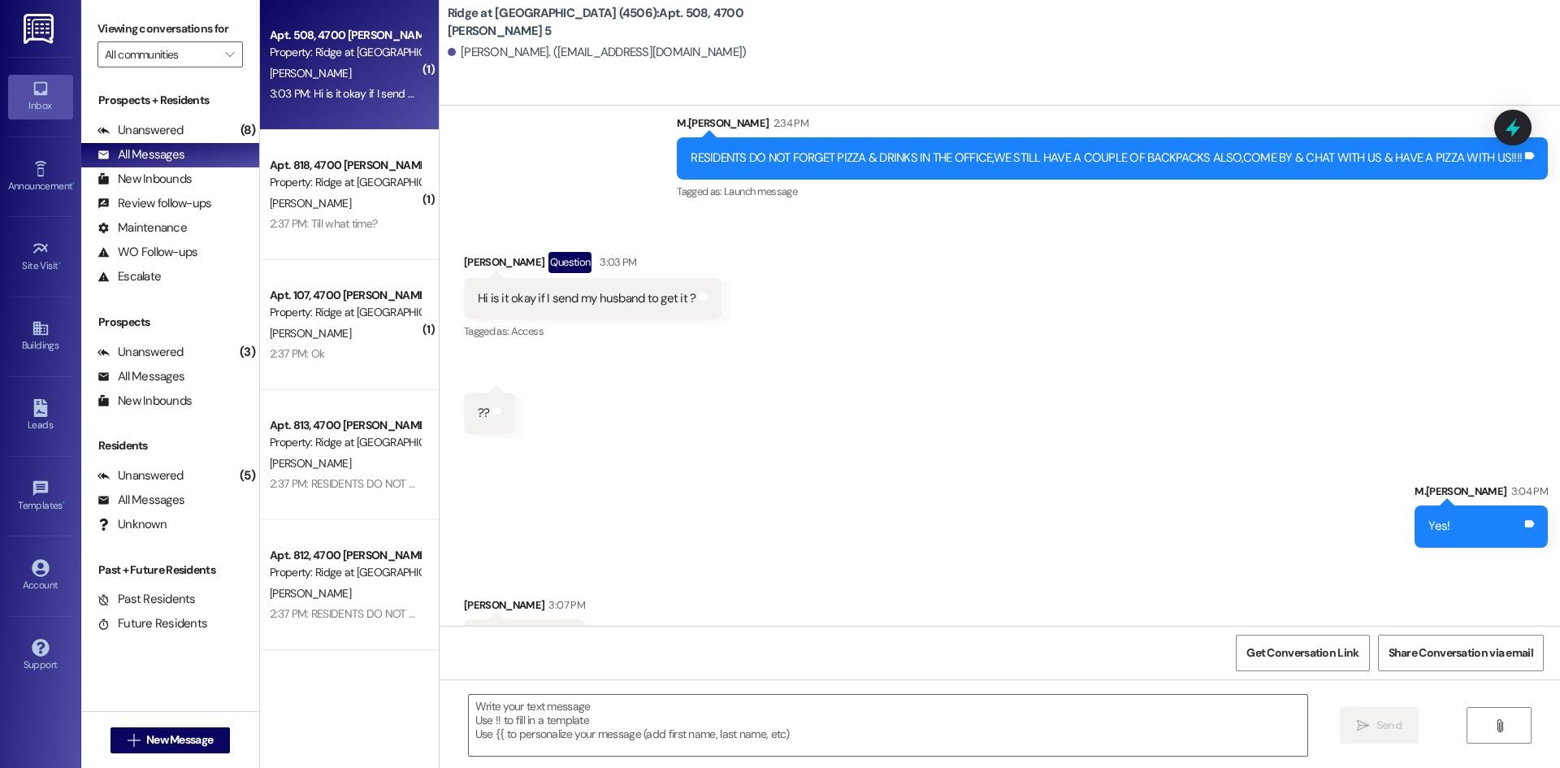
scroll to position [17490, 0]
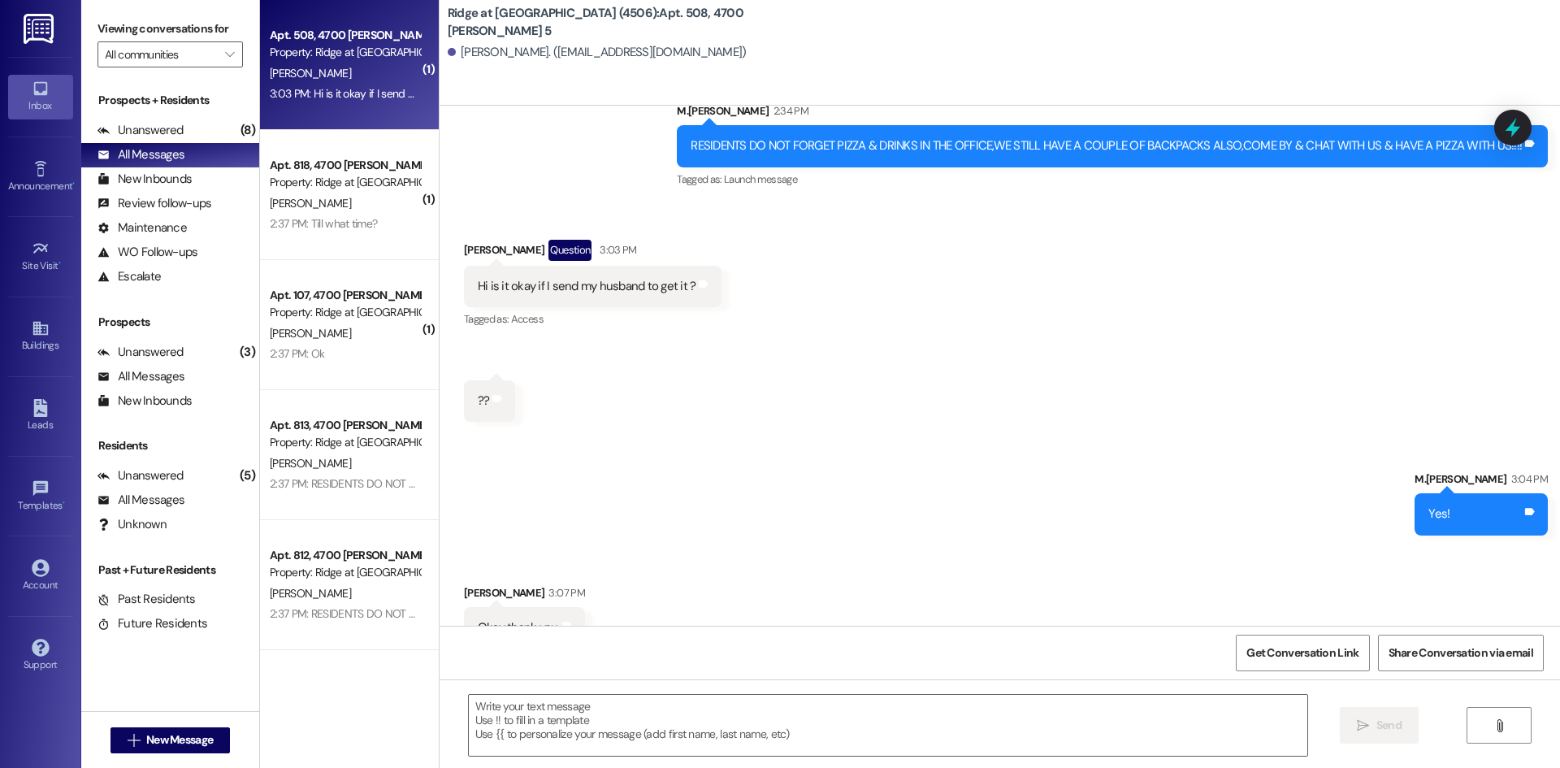
click at [375, 211] on div "[PERSON_NAME]" at bounding box center [345, 203] width 154 height 20
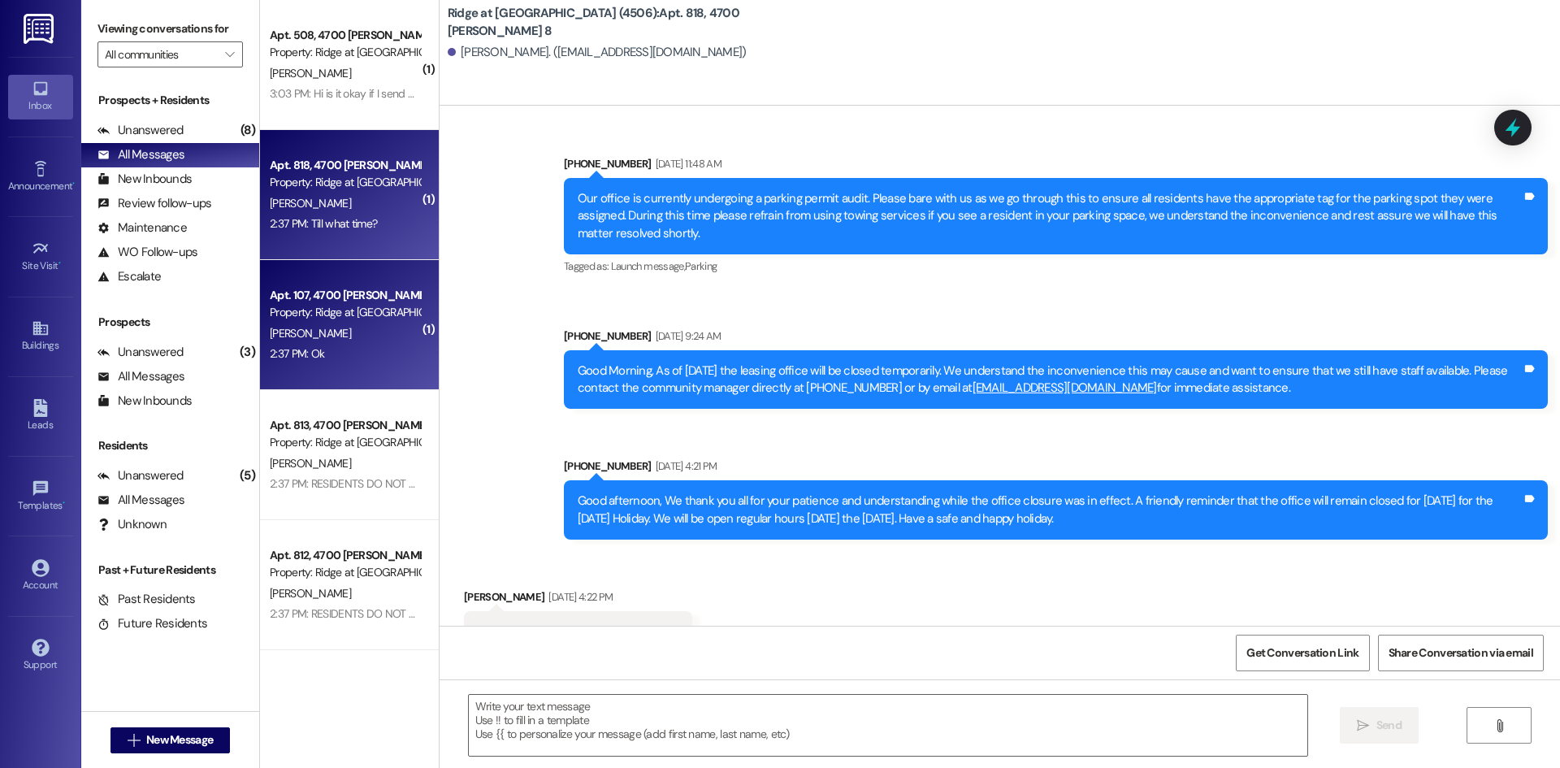
scroll to position [60899, 0]
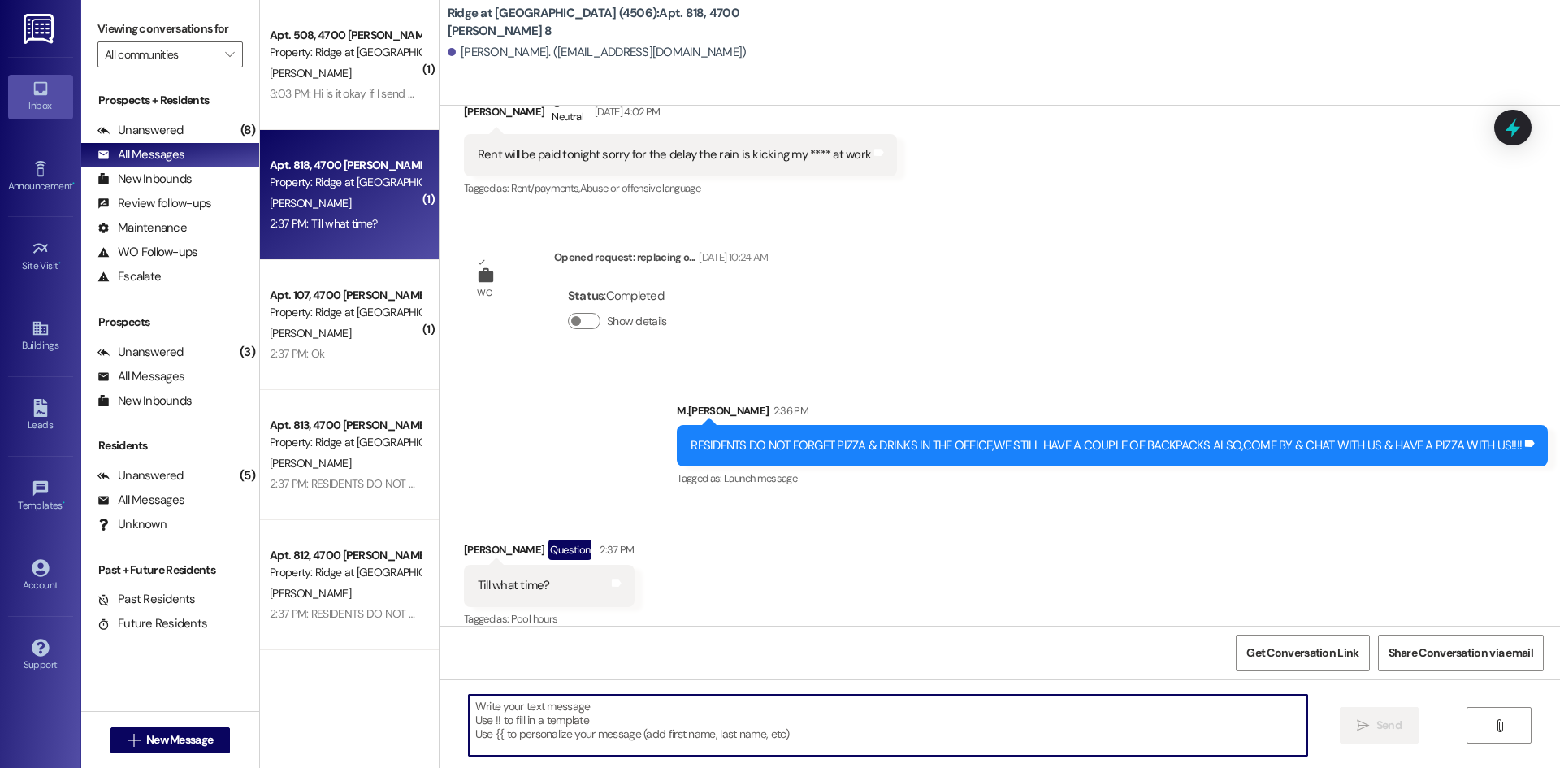
click at [570, 723] on textarea at bounding box center [888, 725] width 838 height 61
type textarea "We have 4 left"
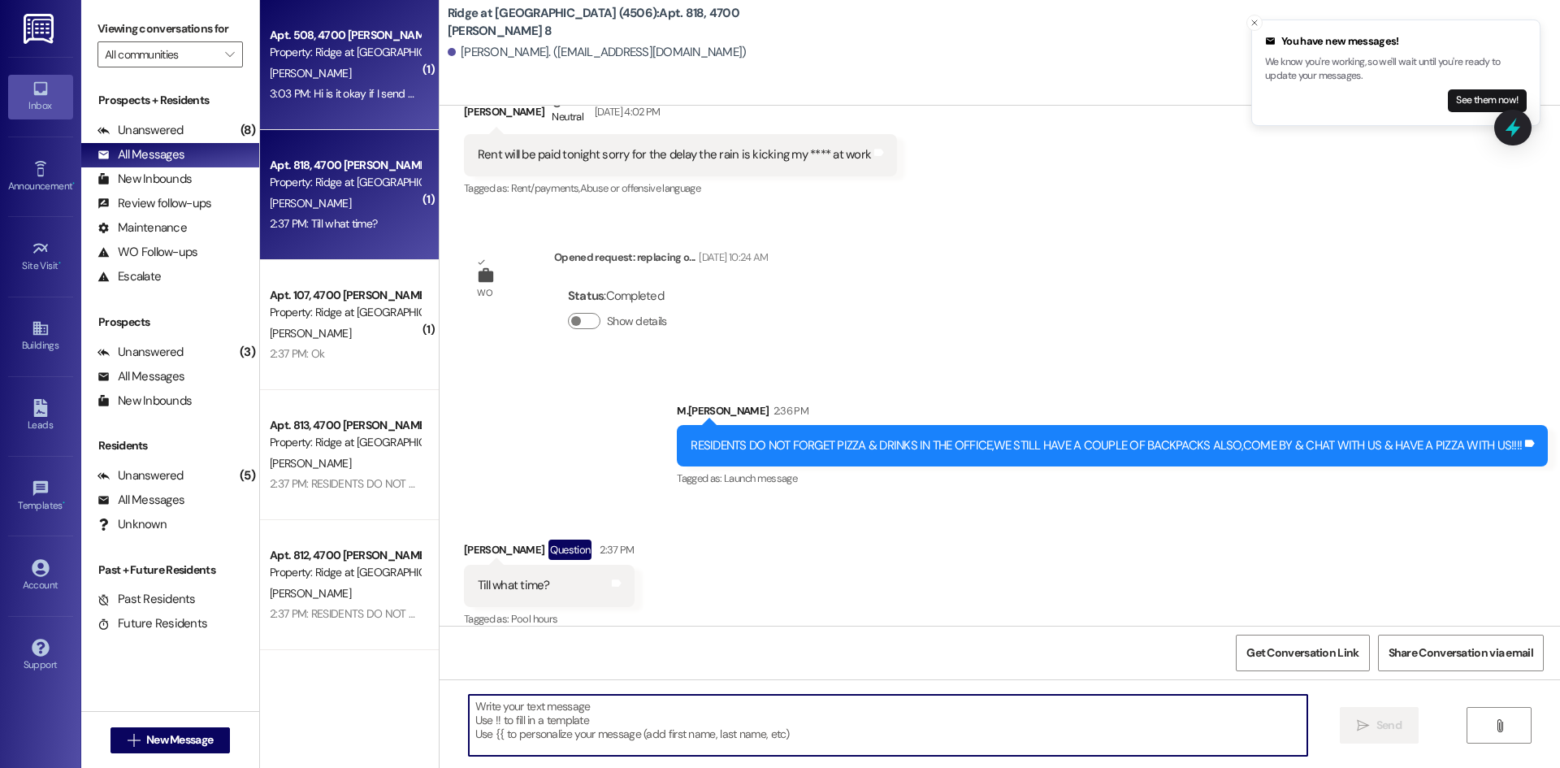
click at [363, 80] on div "[PERSON_NAME]" at bounding box center [345, 73] width 154 height 20
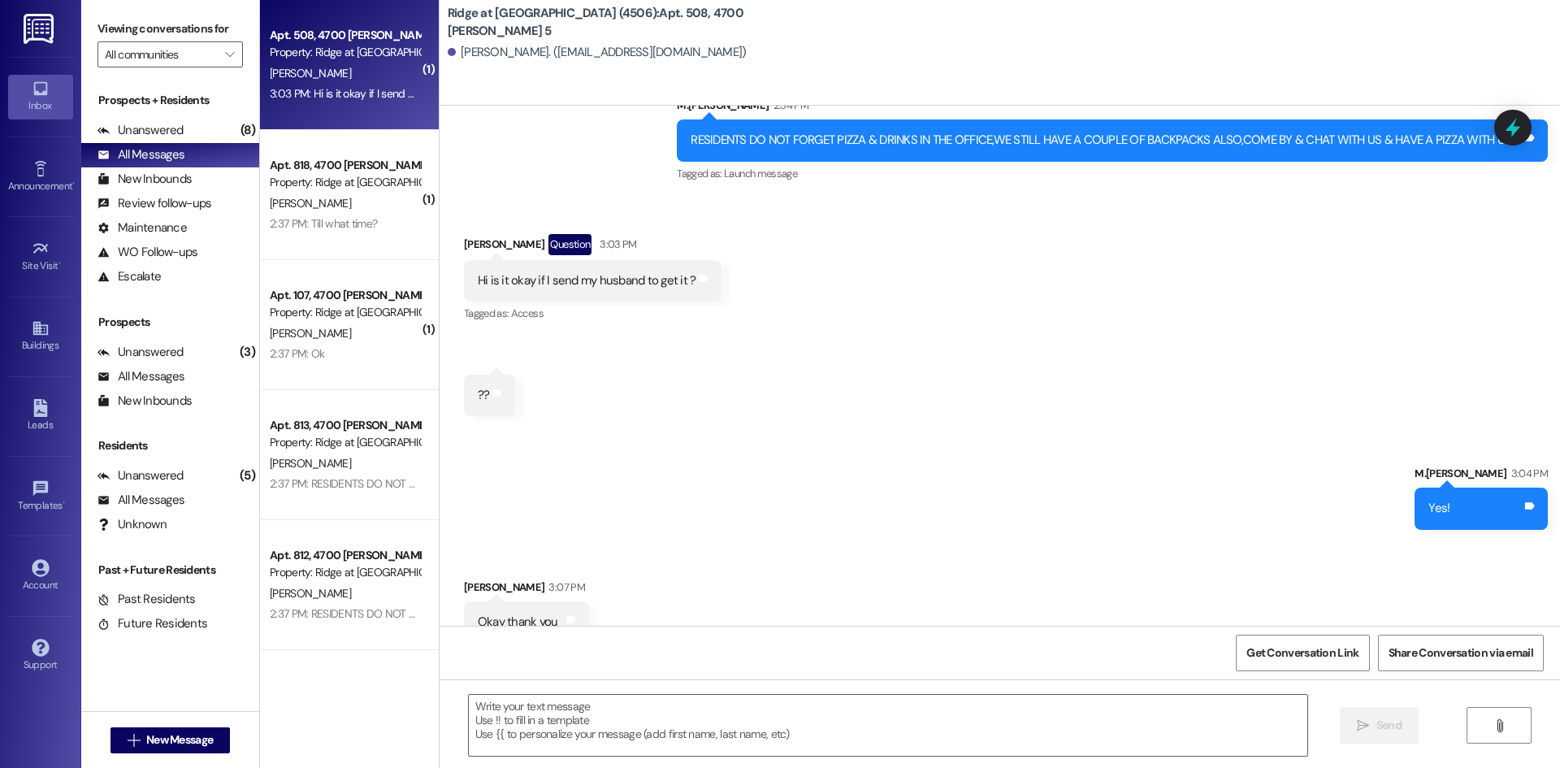
scroll to position [17515, 0]
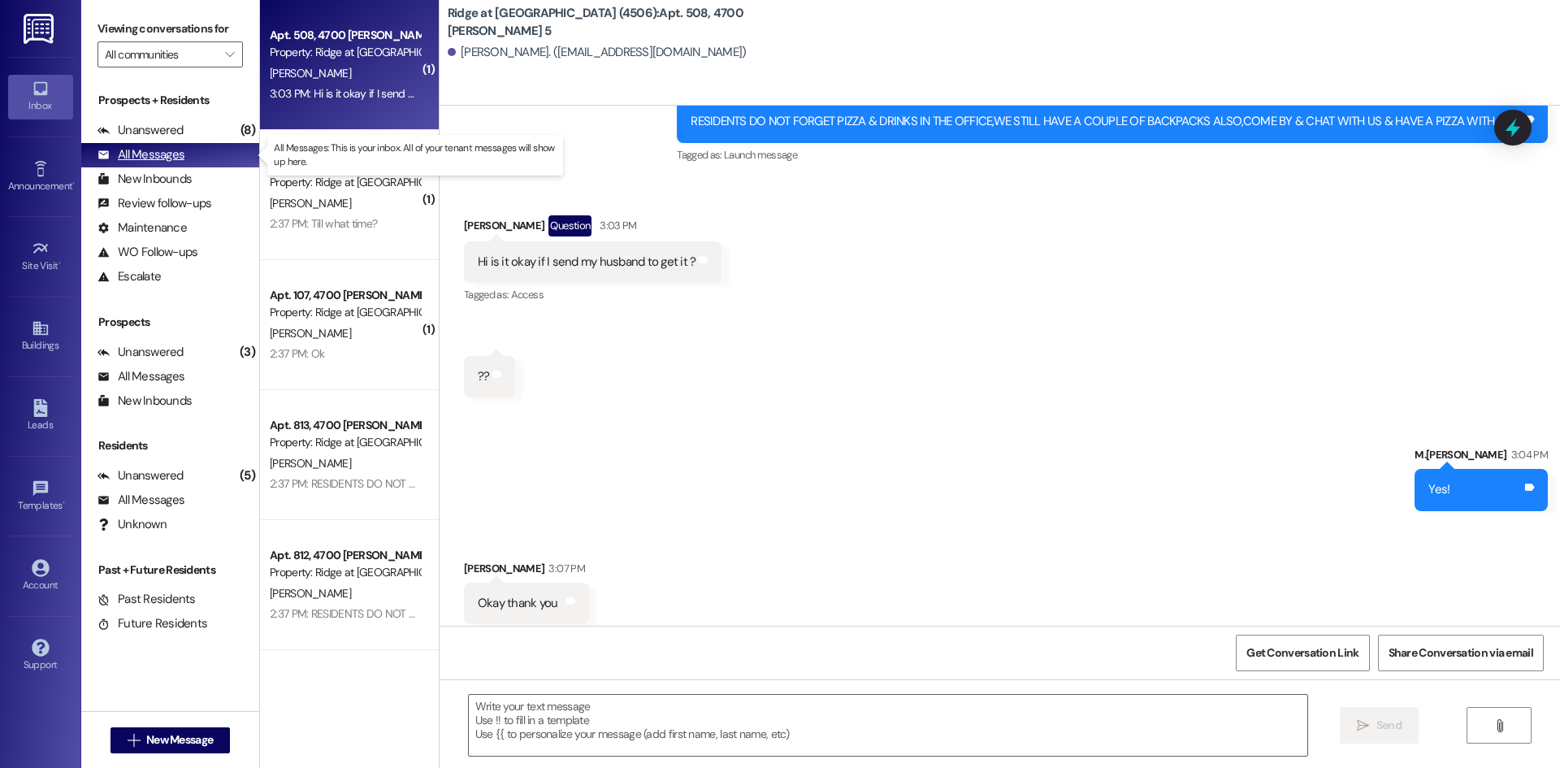
click at [162, 156] on div "All Messages" at bounding box center [140, 154] width 87 height 17
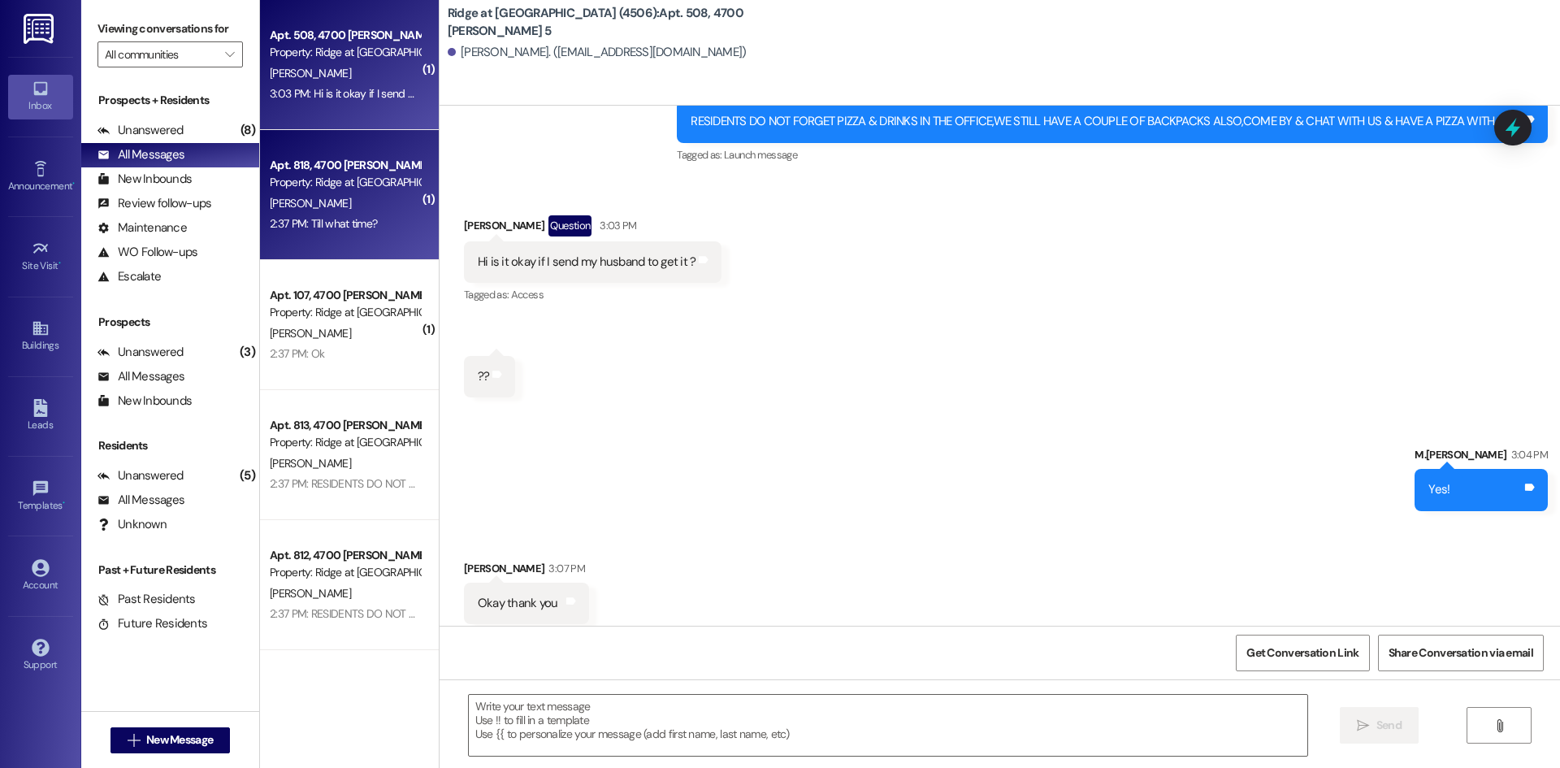
click at [418, 202] on div "Apt. 818, 4700 [PERSON_NAME] 8 Property: Ridge at [GEOGRAPHIC_DATA] (4506) [PER…" at bounding box center [349, 195] width 179 height 130
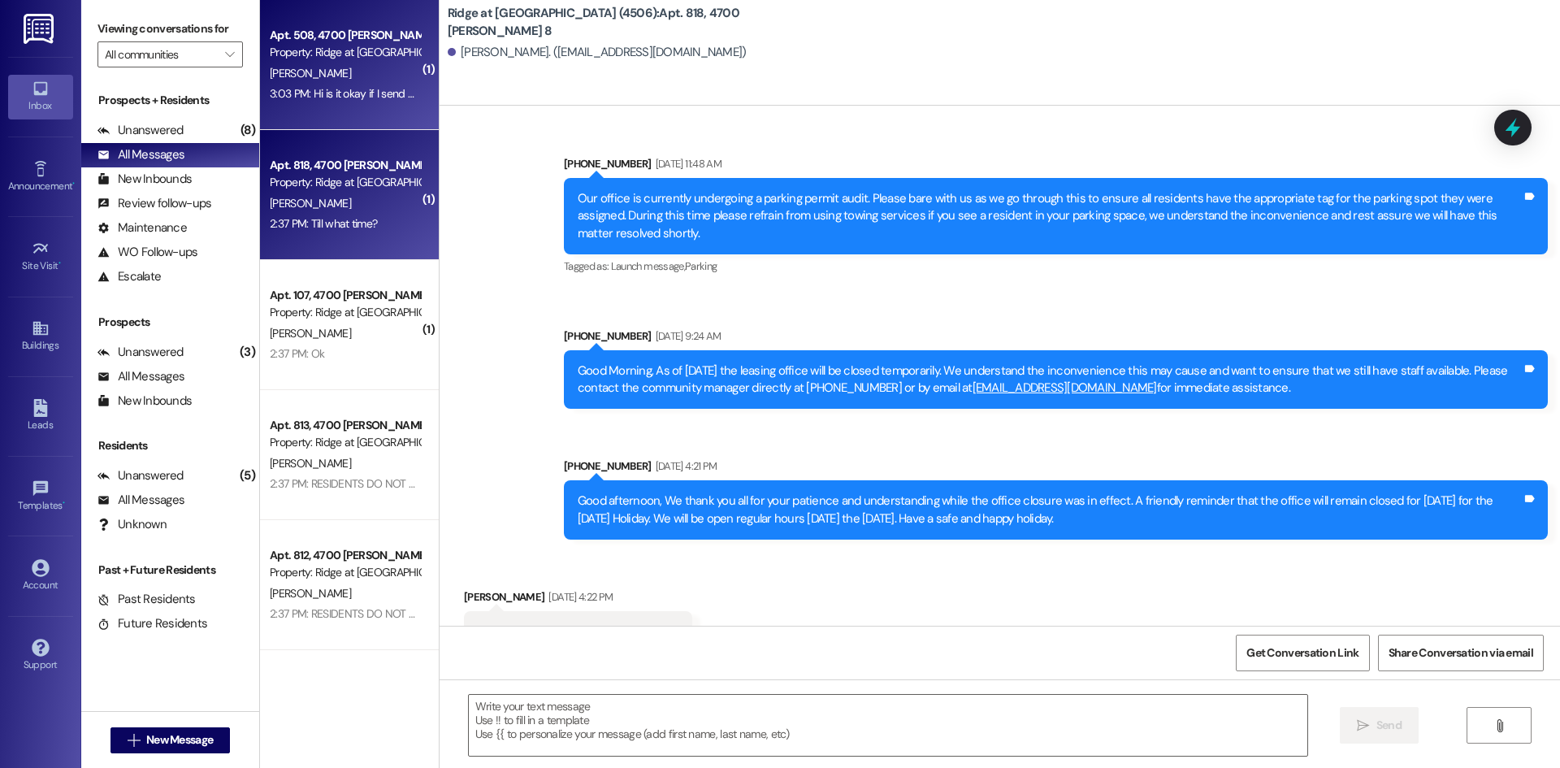
click at [344, 81] on div "[PERSON_NAME]" at bounding box center [345, 73] width 154 height 20
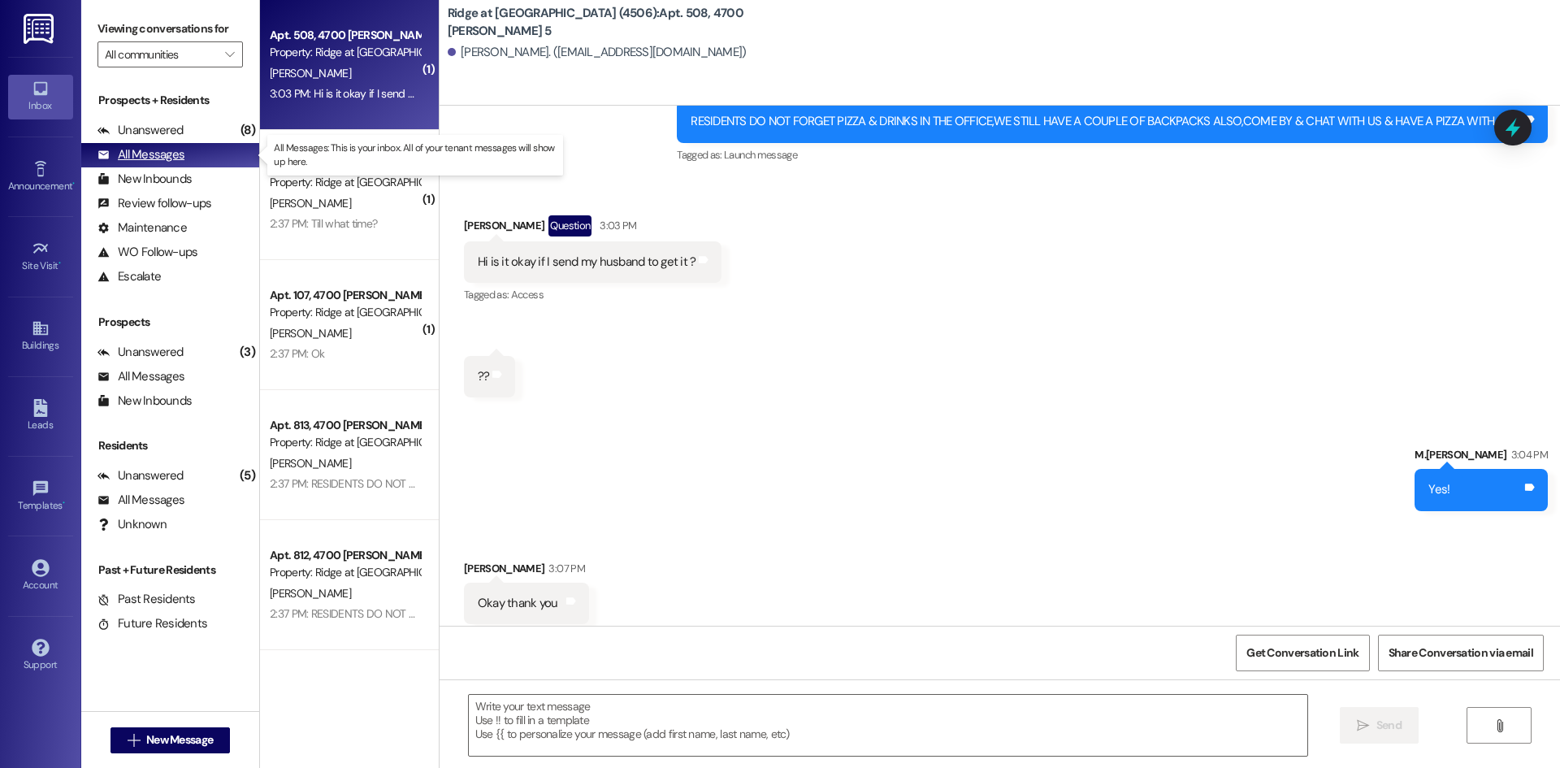
click at [185, 149] on div "All Messages (undefined)" at bounding box center [170, 155] width 178 height 24
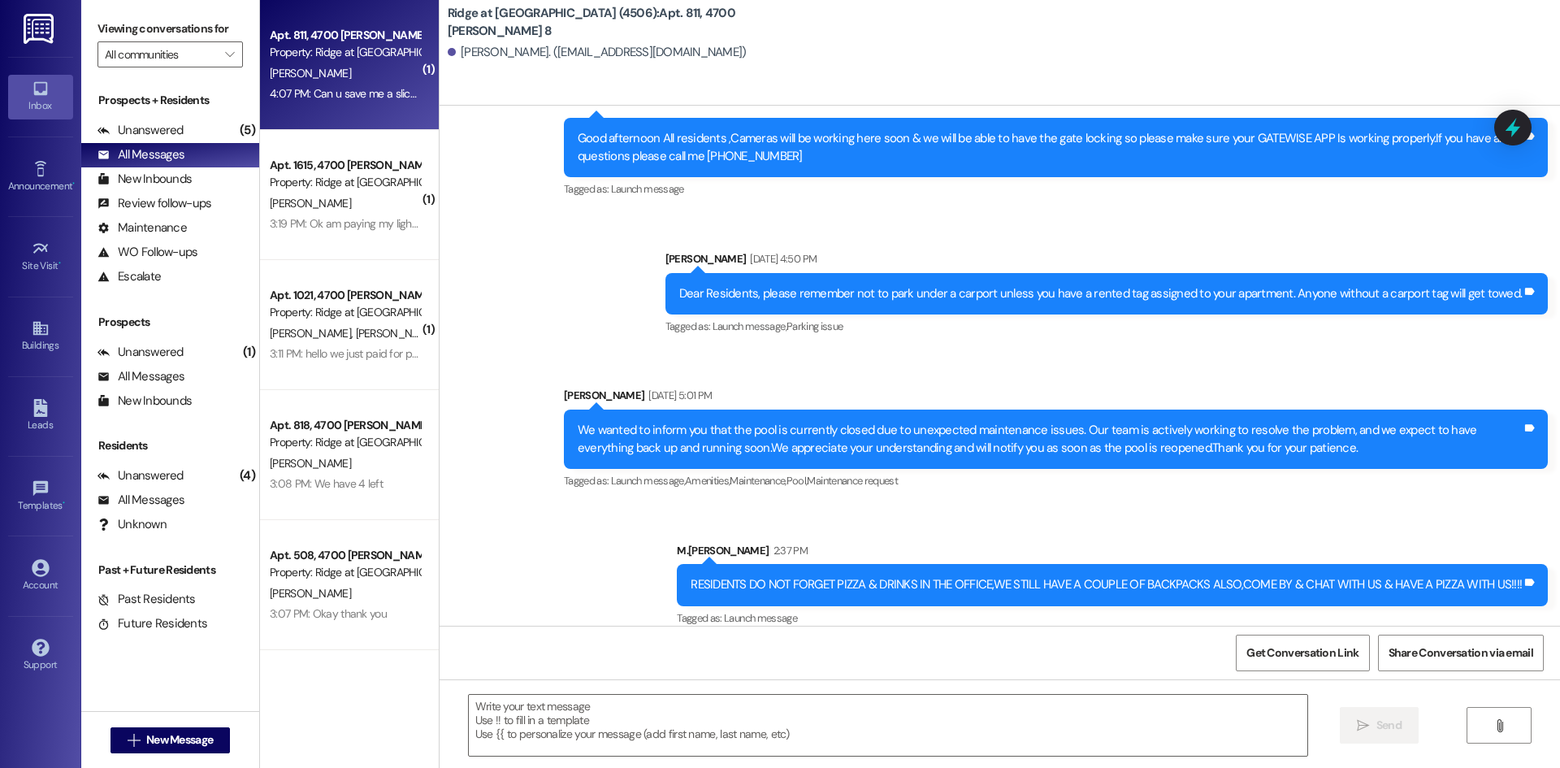
scroll to position [4721, 0]
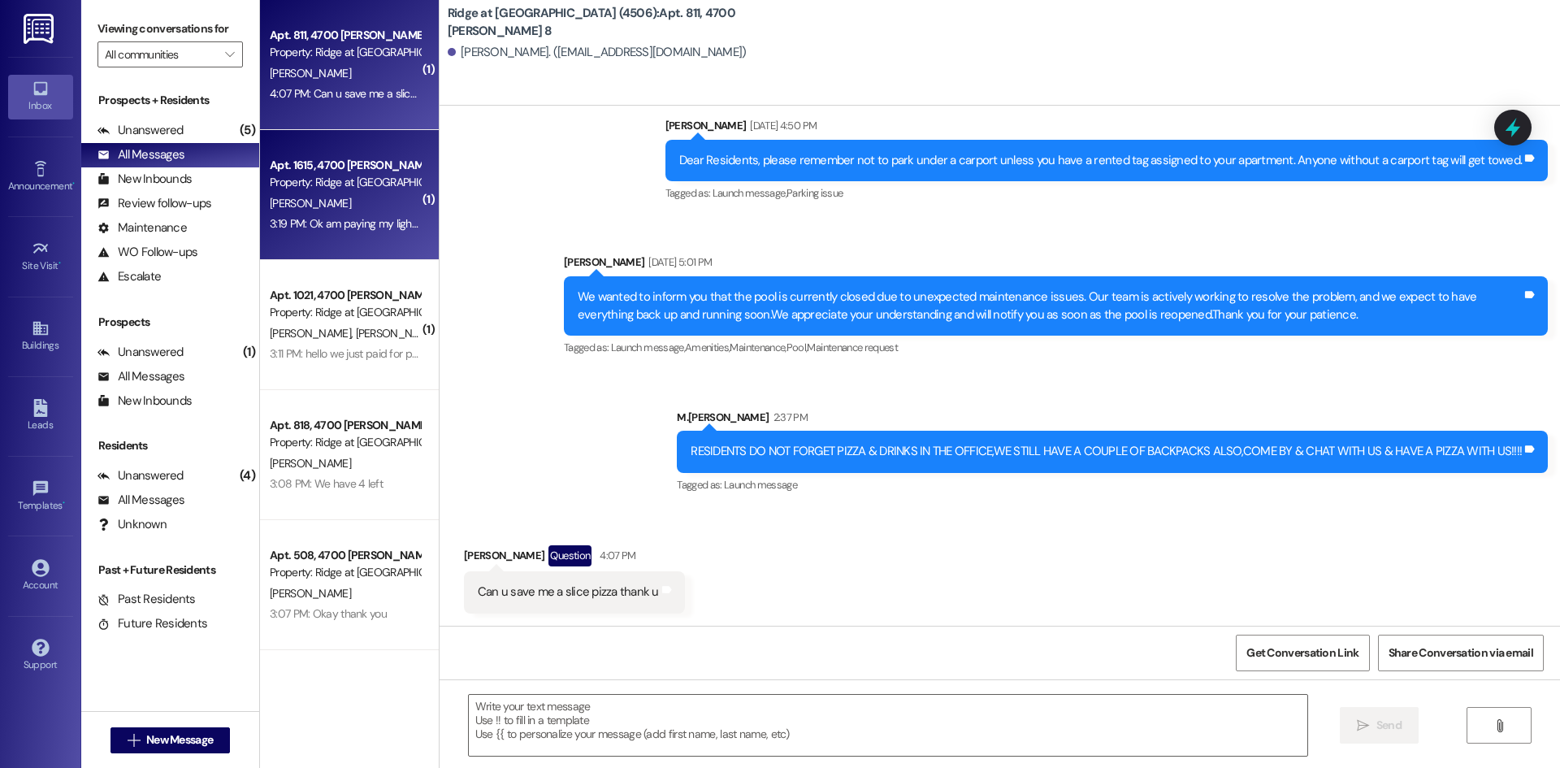
click at [370, 180] on div "Property: Ridge at [GEOGRAPHIC_DATA] (4506)" at bounding box center [345, 182] width 150 height 17
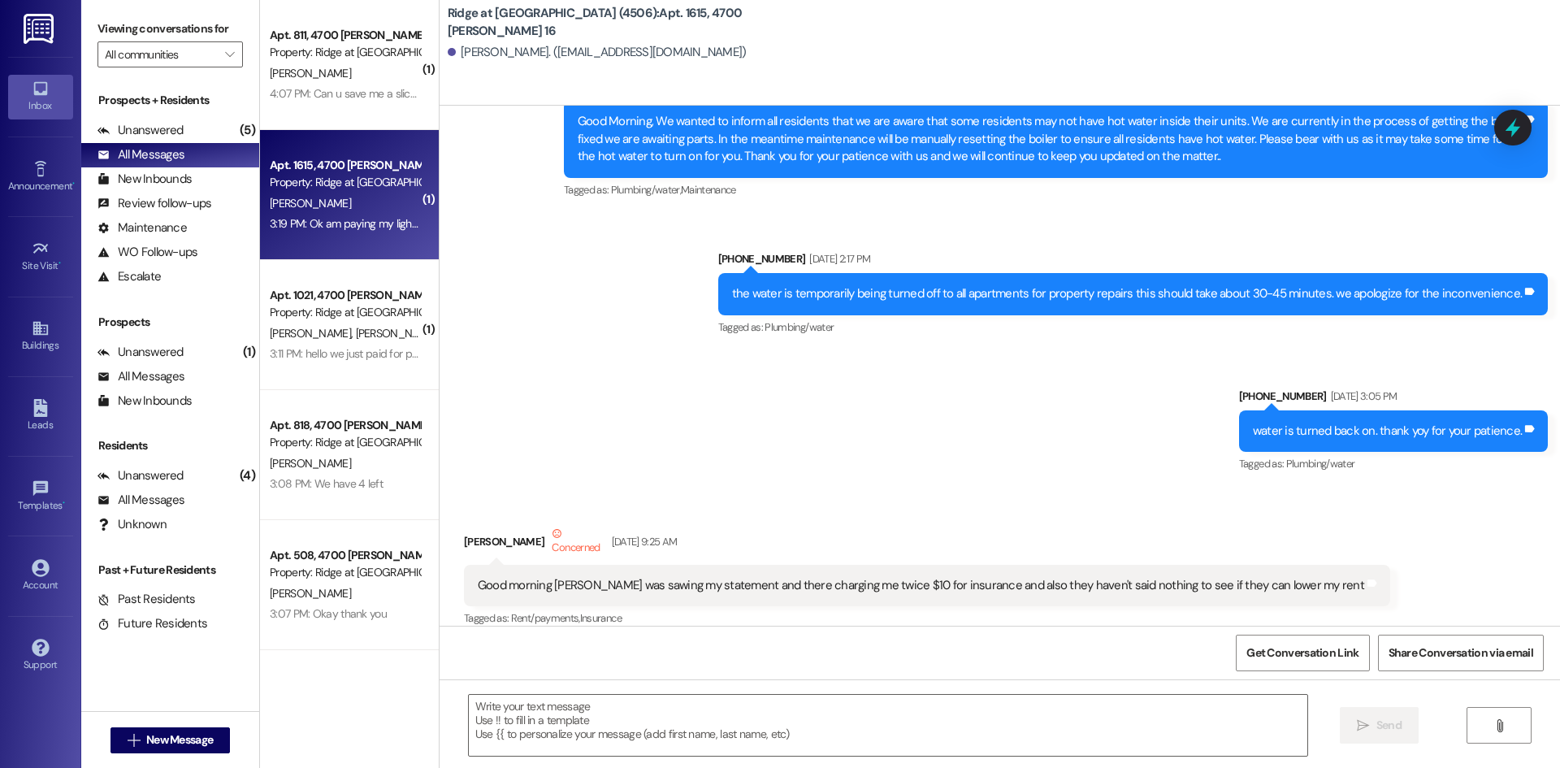
scroll to position [55115, 0]
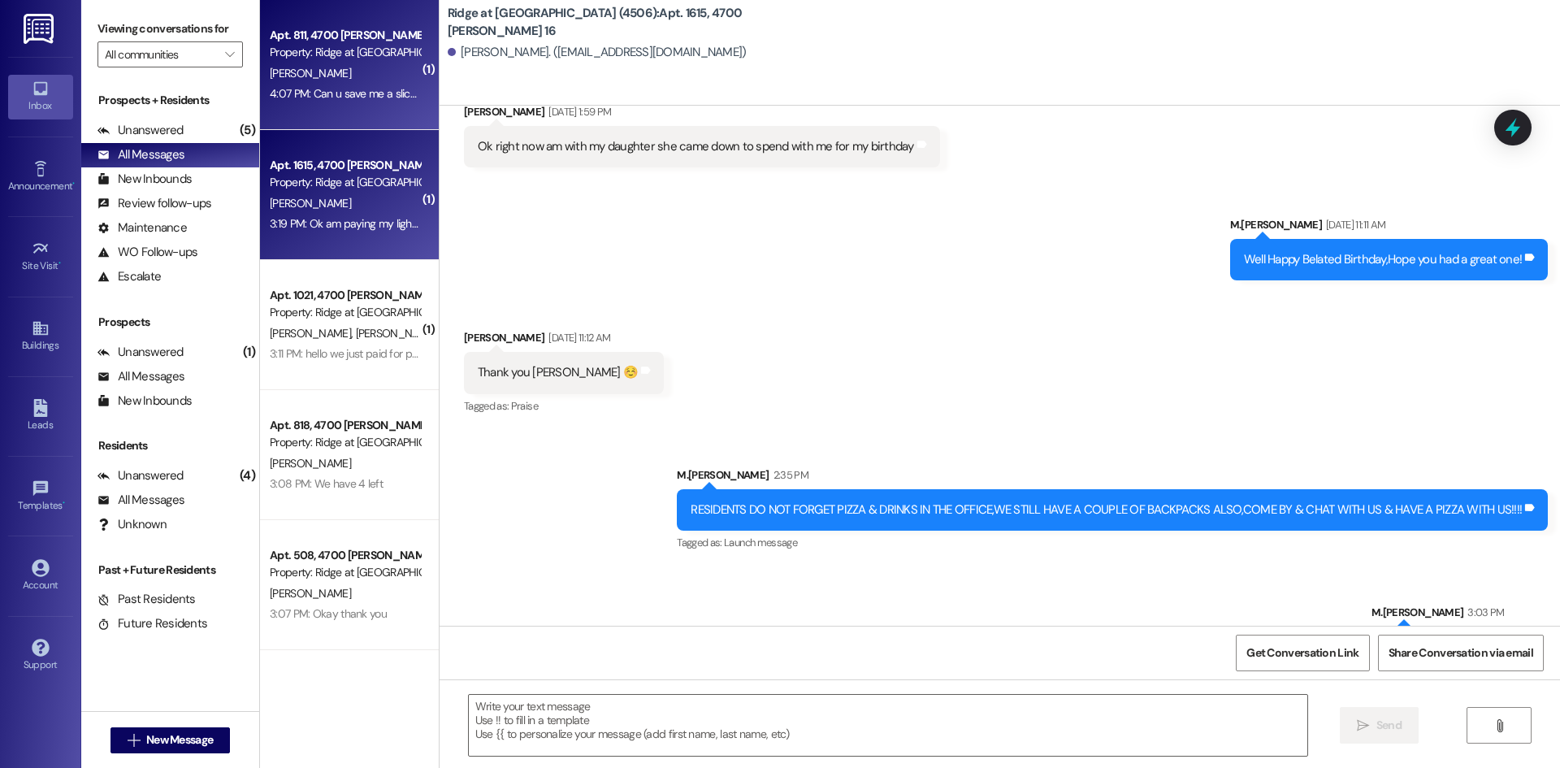
click at [326, 86] on div "4:07 PM: Can u save me a slice pizza thank u 4:07 PM: Can u save me a slice piz…" at bounding box center [375, 93] width 210 height 15
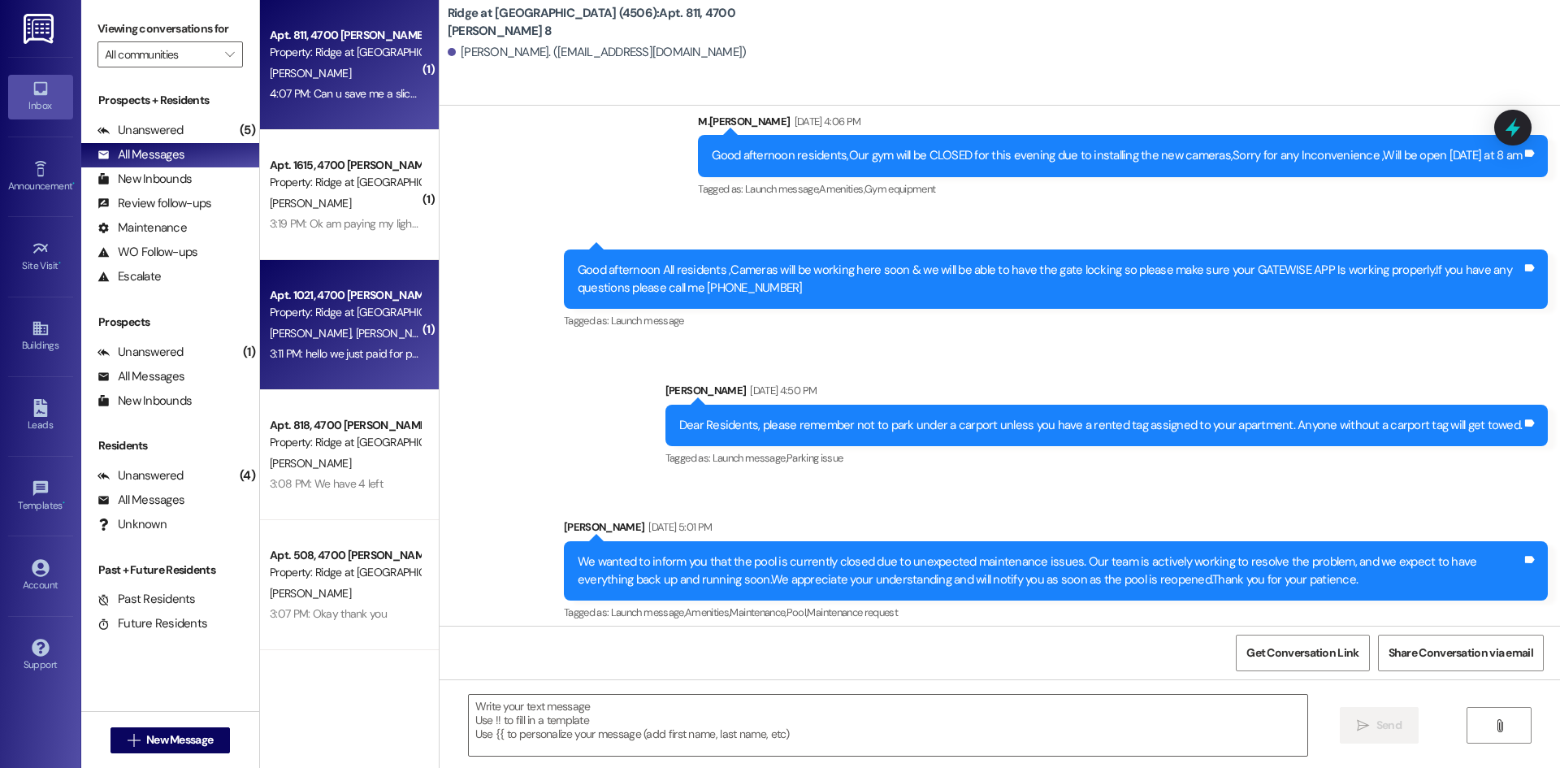
scroll to position [4721, 0]
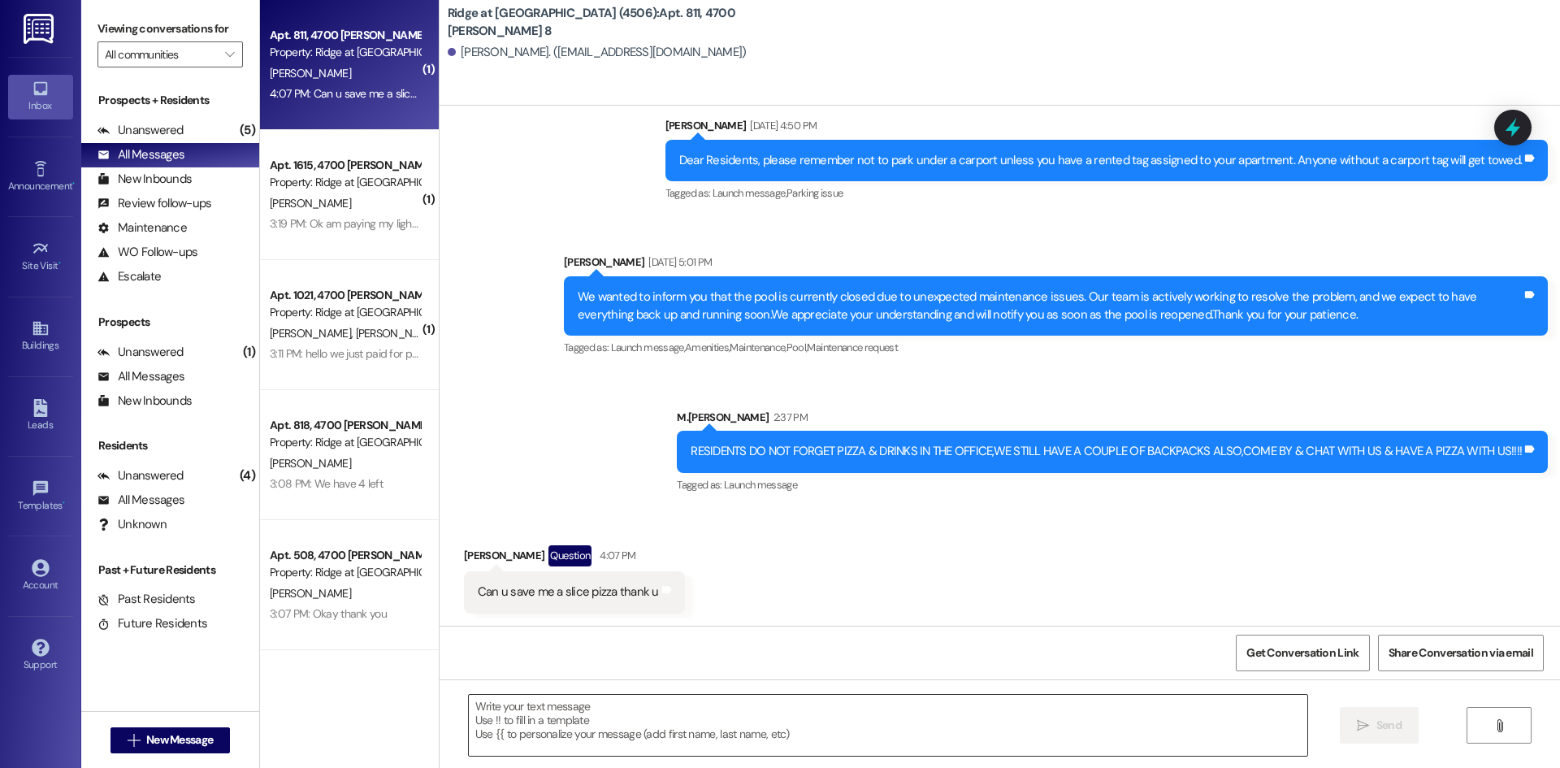
click at [582, 708] on textarea at bounding box center [888, 725] width 838 height 61
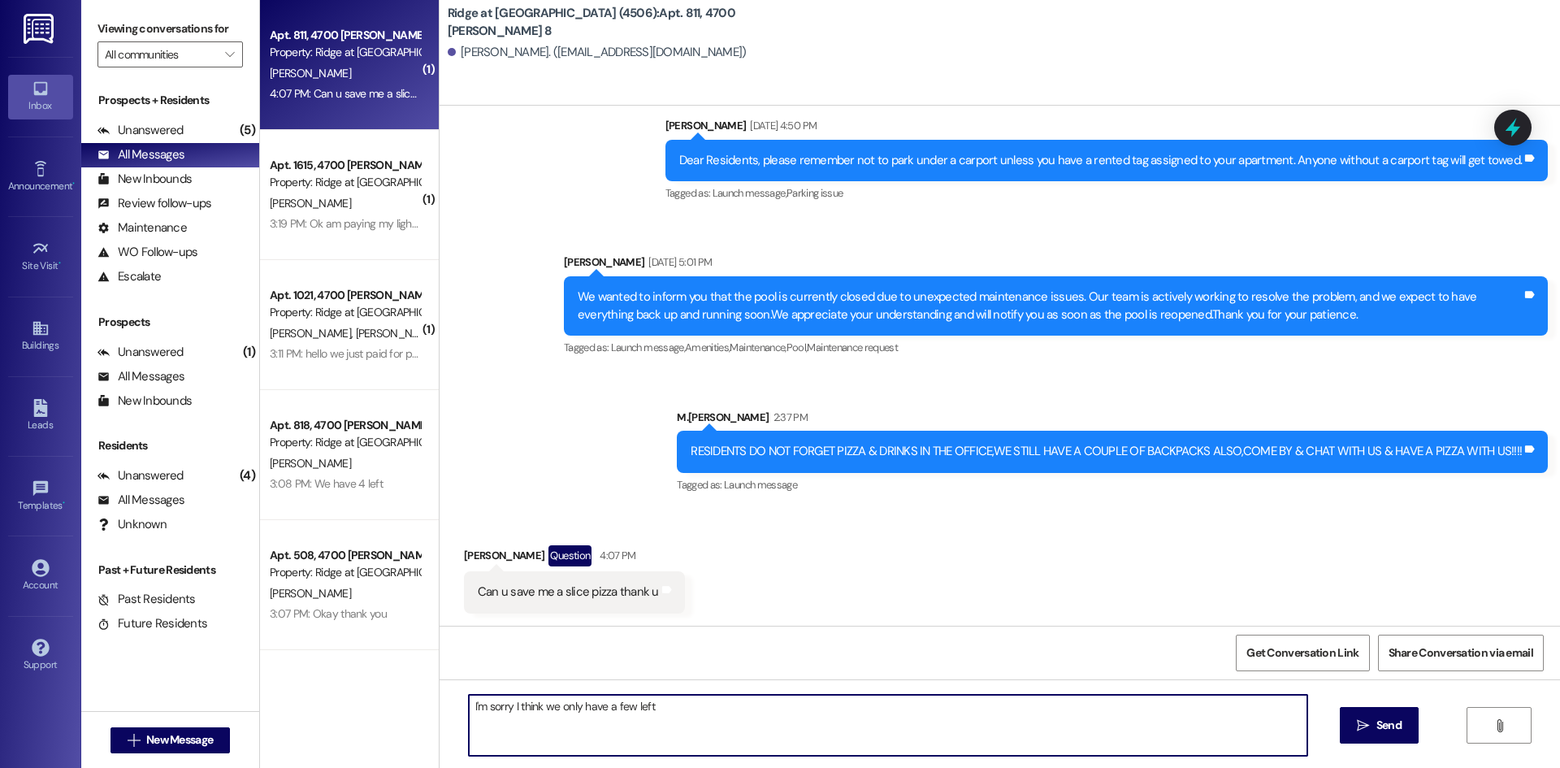
type textarea "I'm sorry I think we only have a few left."
click at [507, 722] on textarea at bounding box center [888, 725] width 838 height 61
type textarea "It ended at 4 pm"
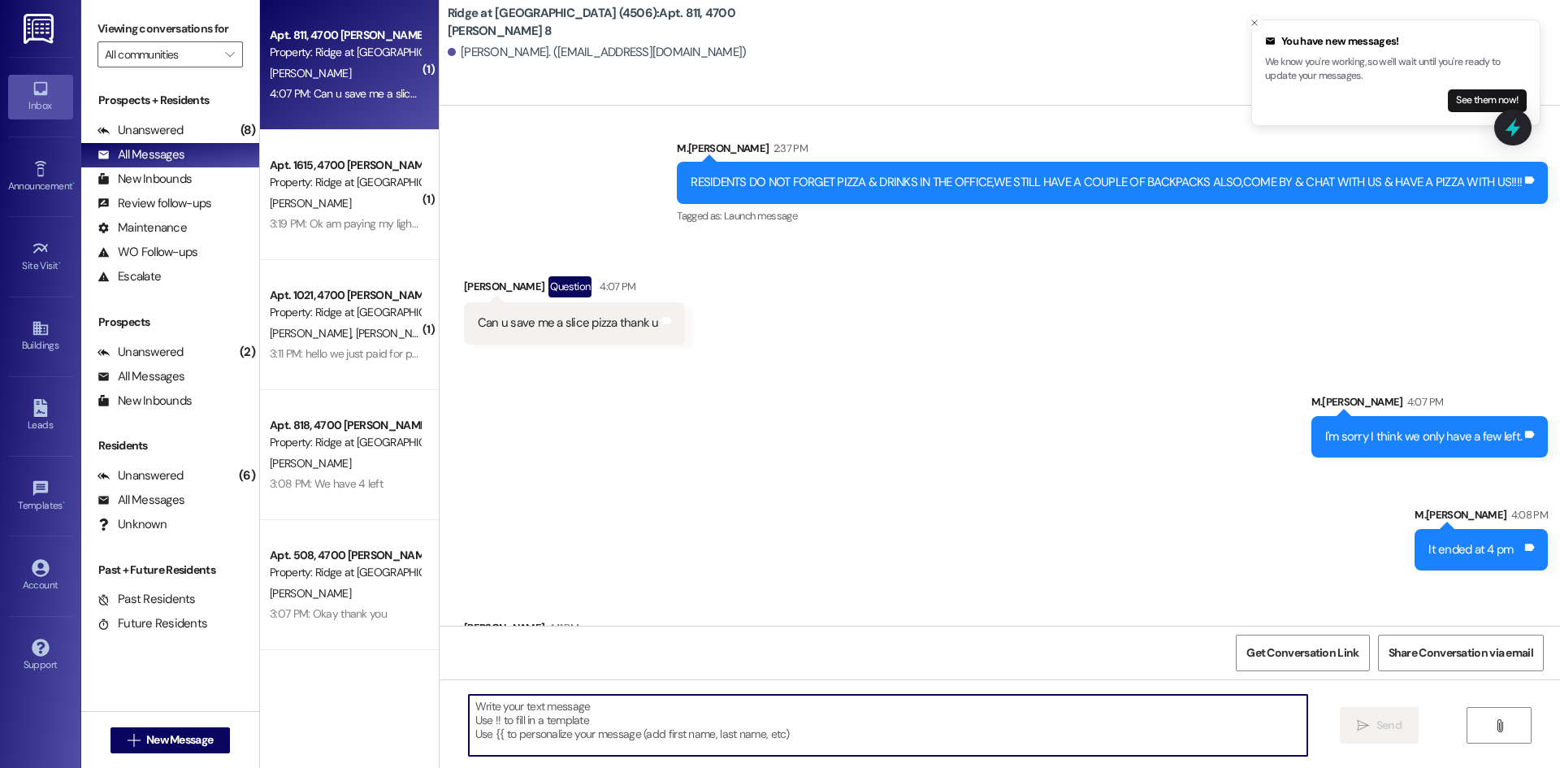
scroll to position [5060, 0]
